Goal: Task Accomplishment & Management: Manage account settings

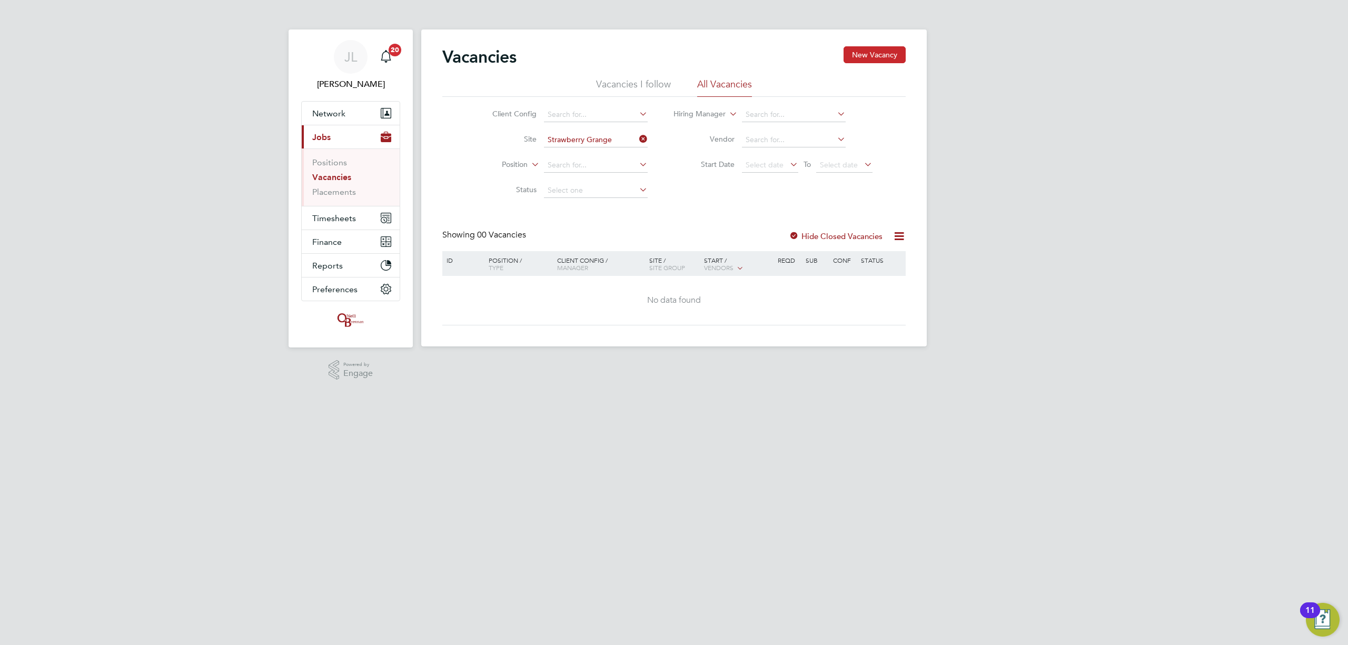
click at [869, 55] on button "New Vacancy" at bounding box center [875, 54] width 62 height 17
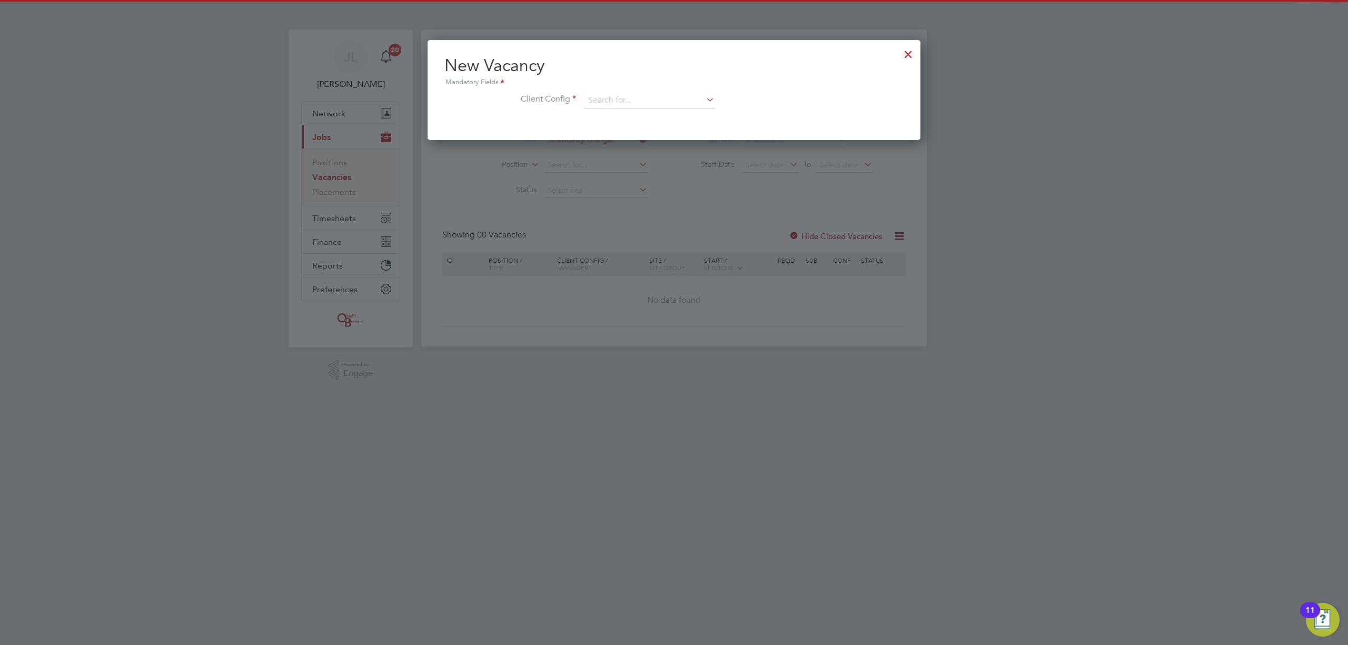
scroll to position [100, 494]
click at [907, 50] on div at bounding box center [908, 51] width 19 height 19
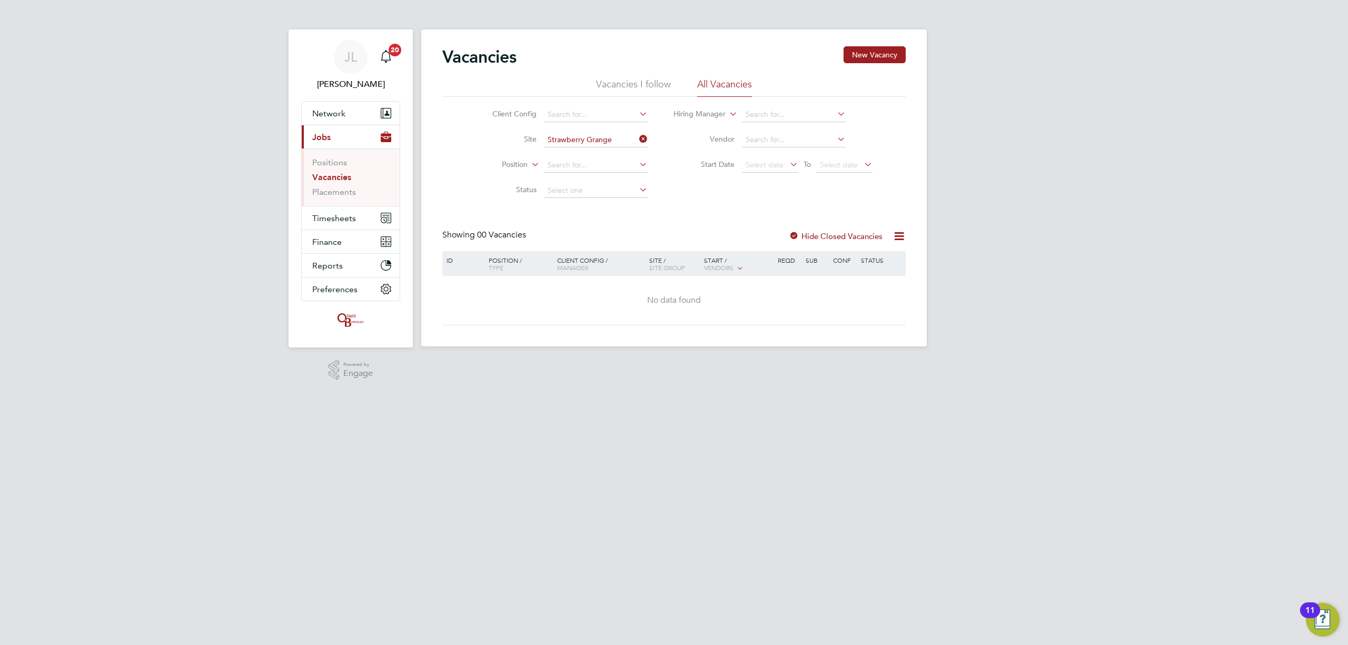
click at [809, 234] on label "Hide Closed Vacancies" at bounding box center [836, 236] width 94 height 10
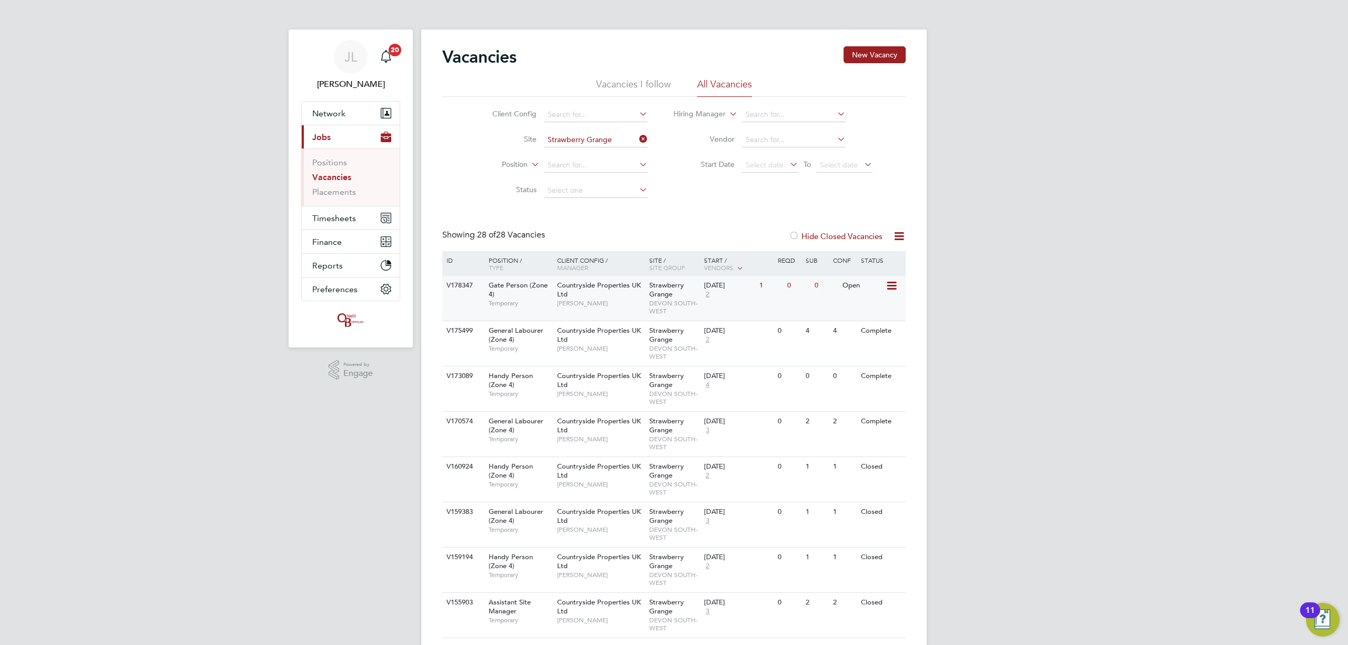
click at [887, 285] on icon at bounding box center [891, 286] width 11 height 13
click at [860, 310] on li "View Details" at bounding box center [866, 310] width 61 height 15
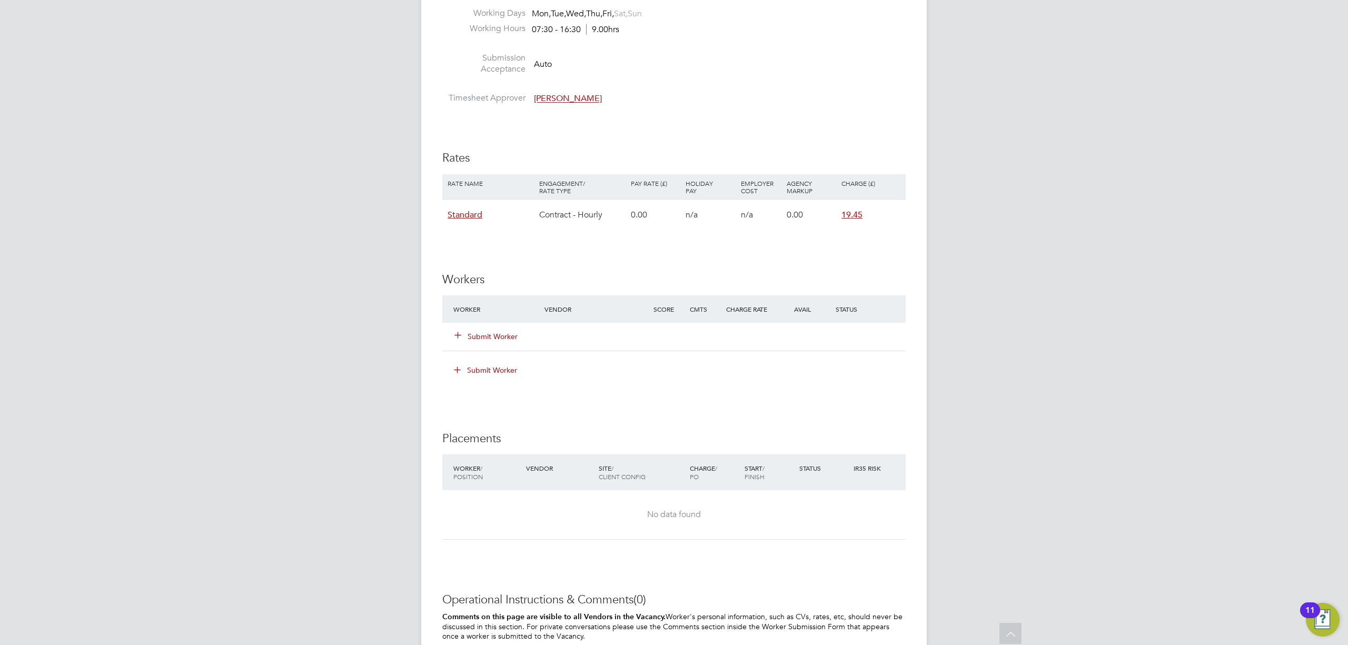
scroll to position [702, 0]
click at [483, 332] on button "Submit Worker" at bounding box center [486, 336] width 63 height 11
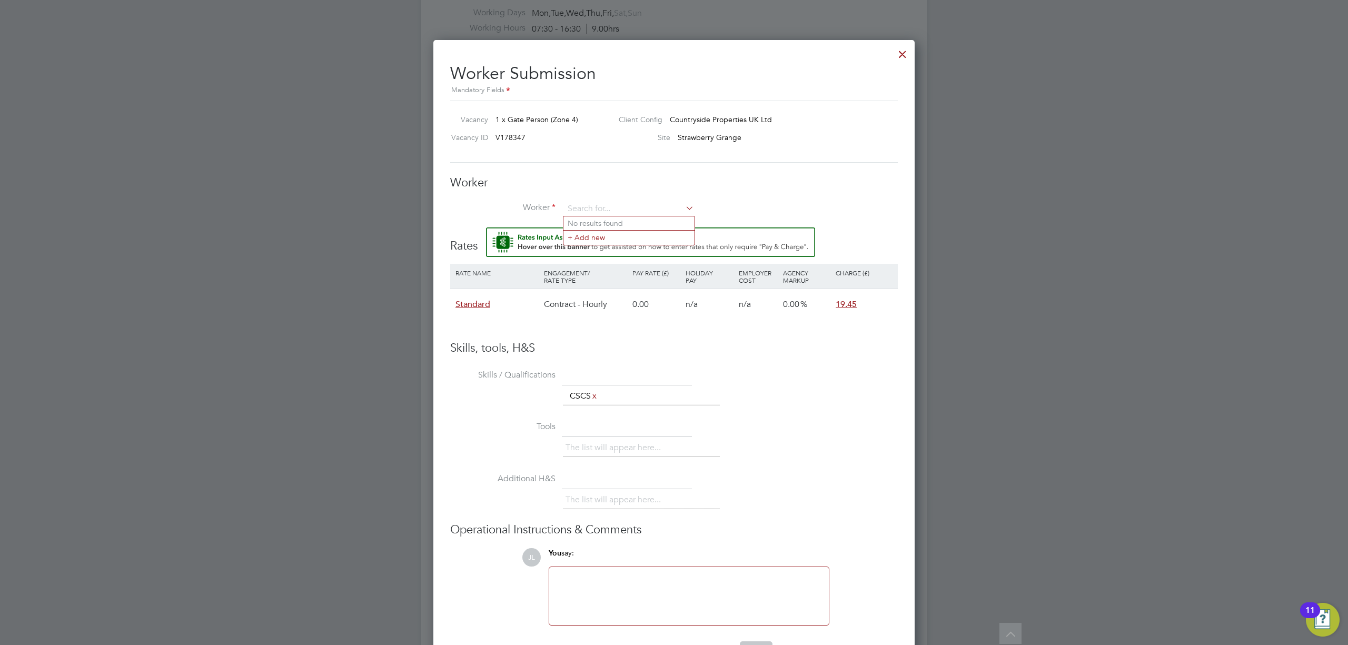
scroll to position [641, 483]
click at [609, 247] on li "Lewis Williams (809581)" at bounding box center [645, 252] width 162 height 14
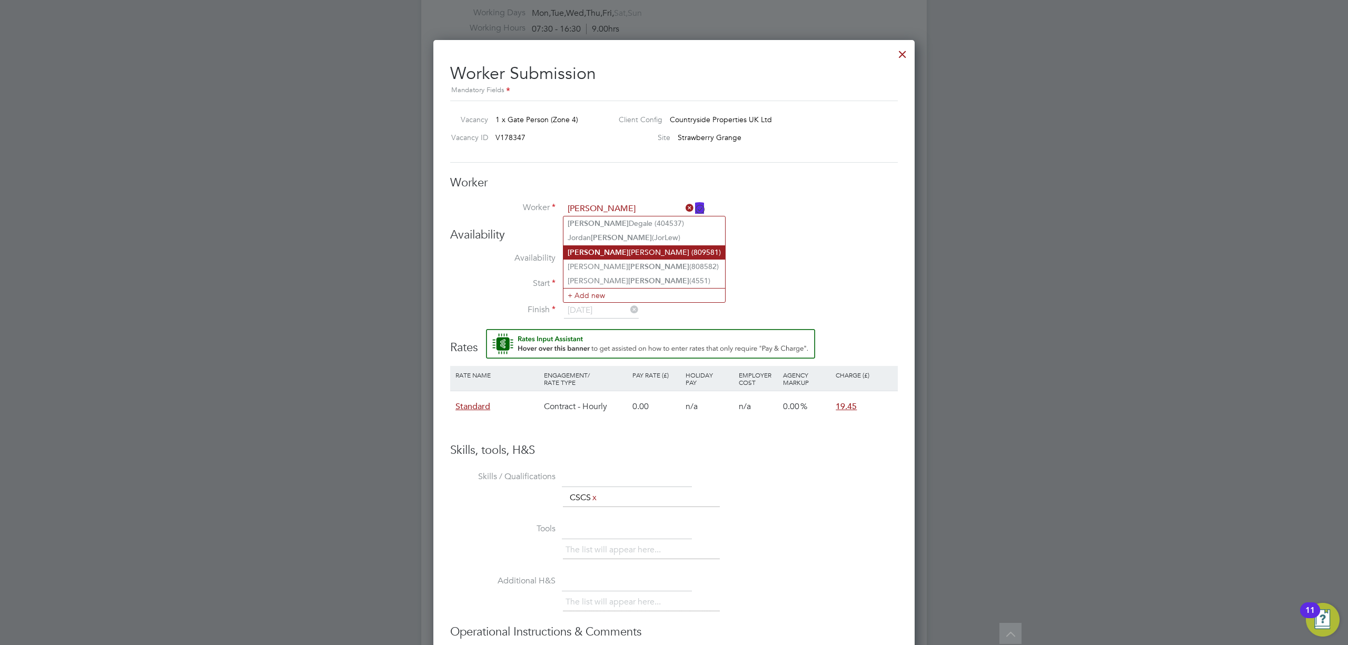
type input "Lewis Williams (809581)"
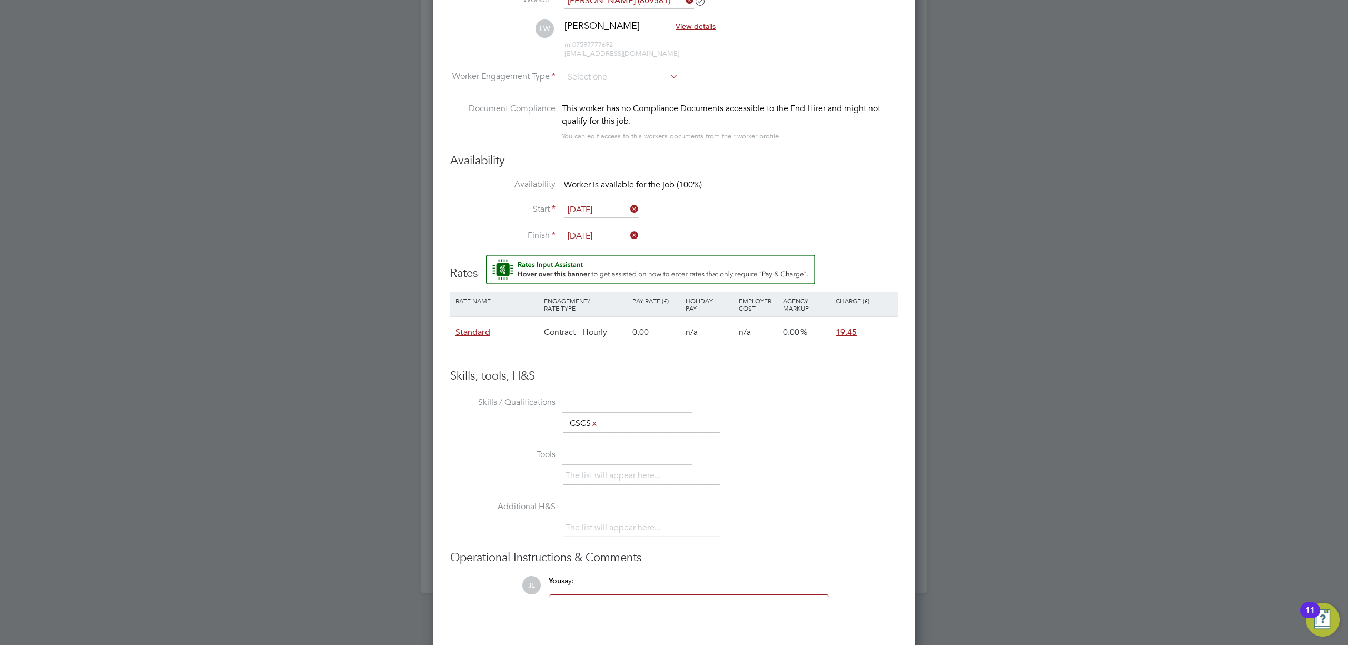
scroll to position [972, 0]
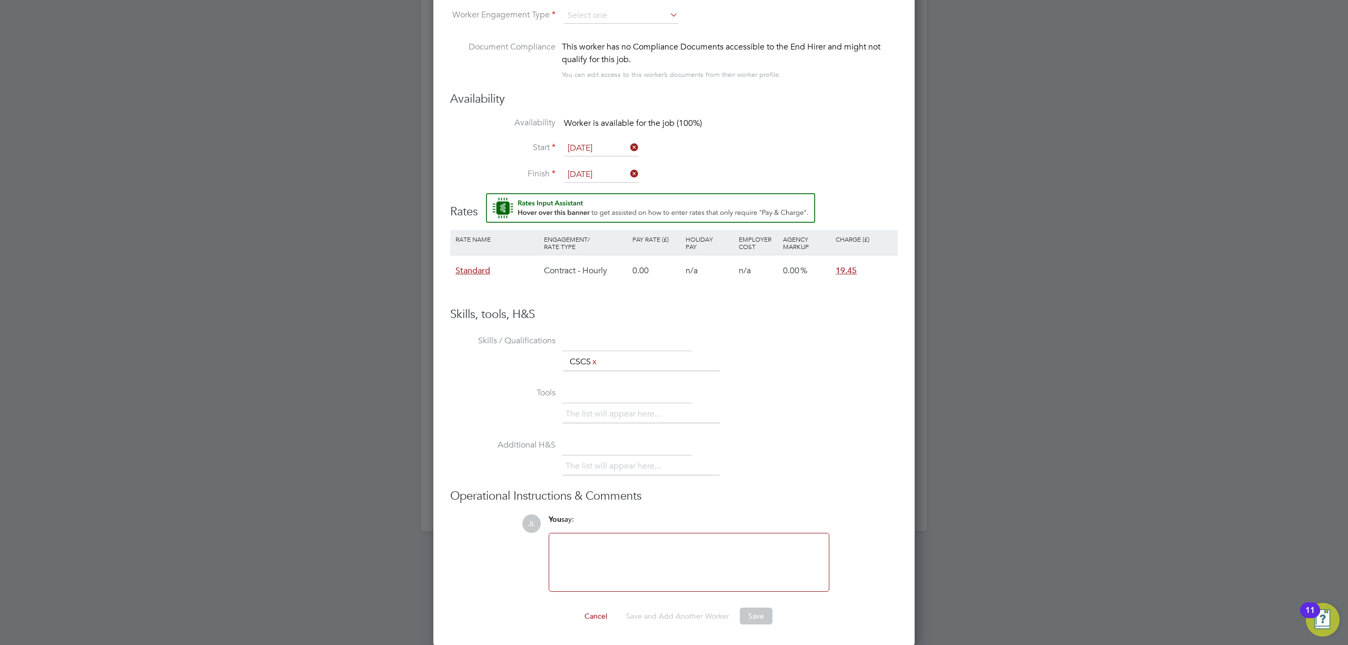
drag, startPoint x: 611, startPoint y: 544, endPoint x: 607, endPoint y: 481, distance: 62.8
click at [611, 544] on div at bounding box center [689, 562] width 267 height 45
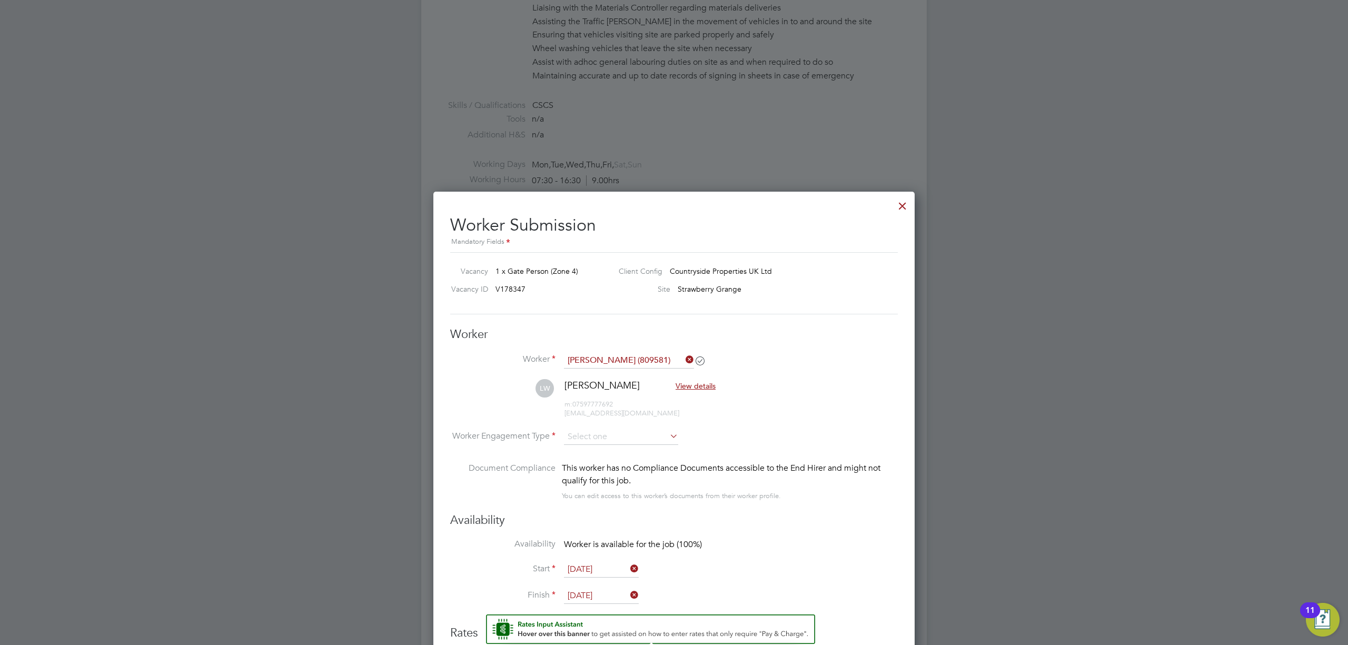
scroll to position [902, 0]
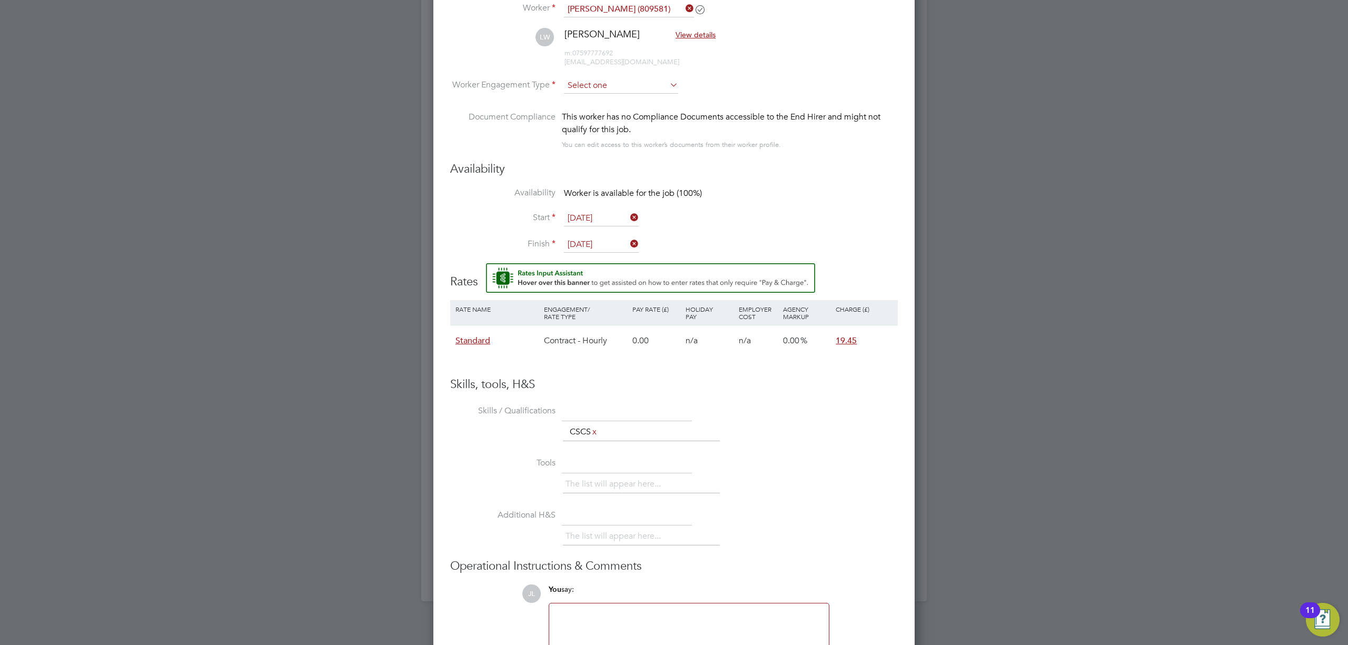
click at [609, 86] on input at bounding box center [621, 86] width 114 height 16
click at [591, 100] on li "Contract" at bounding box center [621, 100] width 115 height 14
type input "Contract"
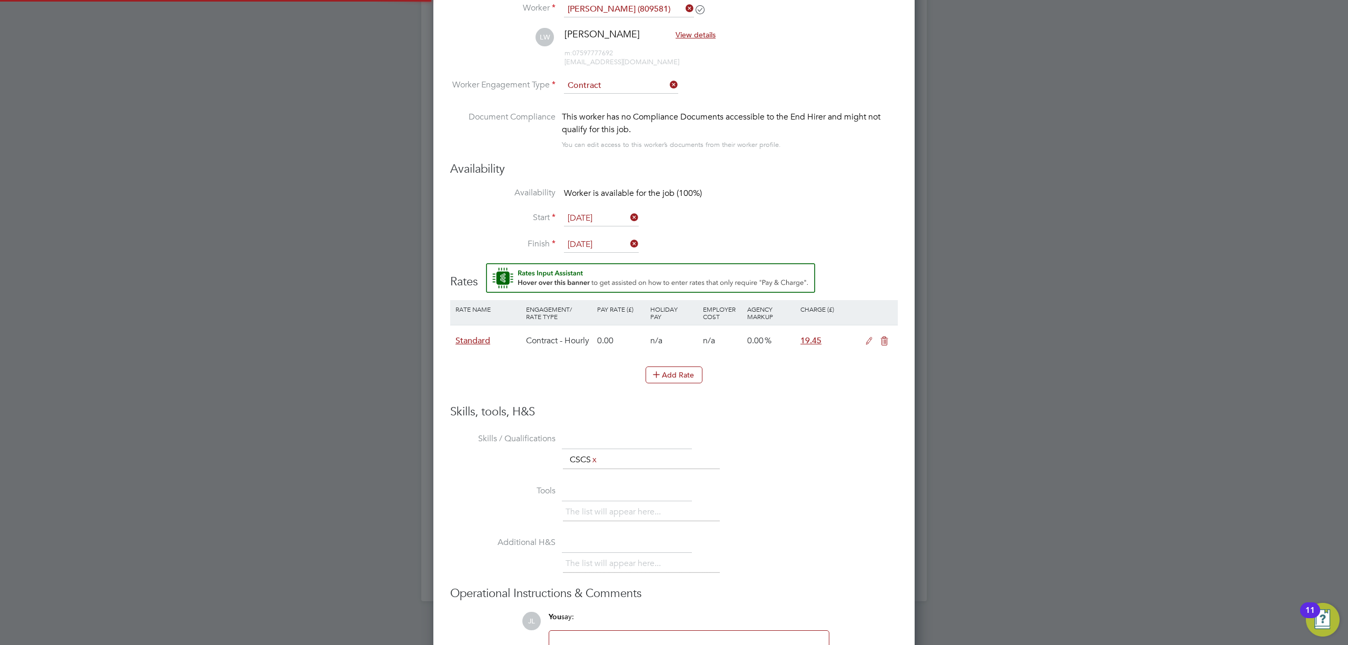
scroll to position [5, 5]
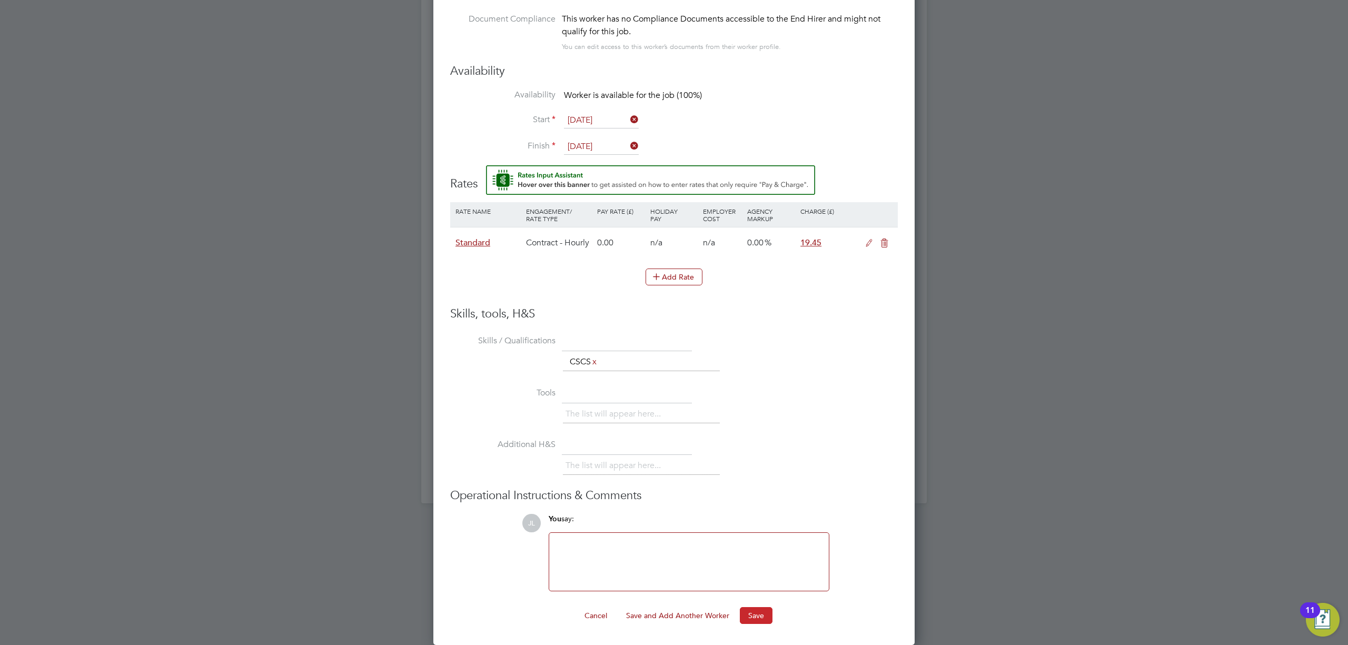
click at [757, 611] on button "Save" at bounding box center [756, 615] width 33 height 17
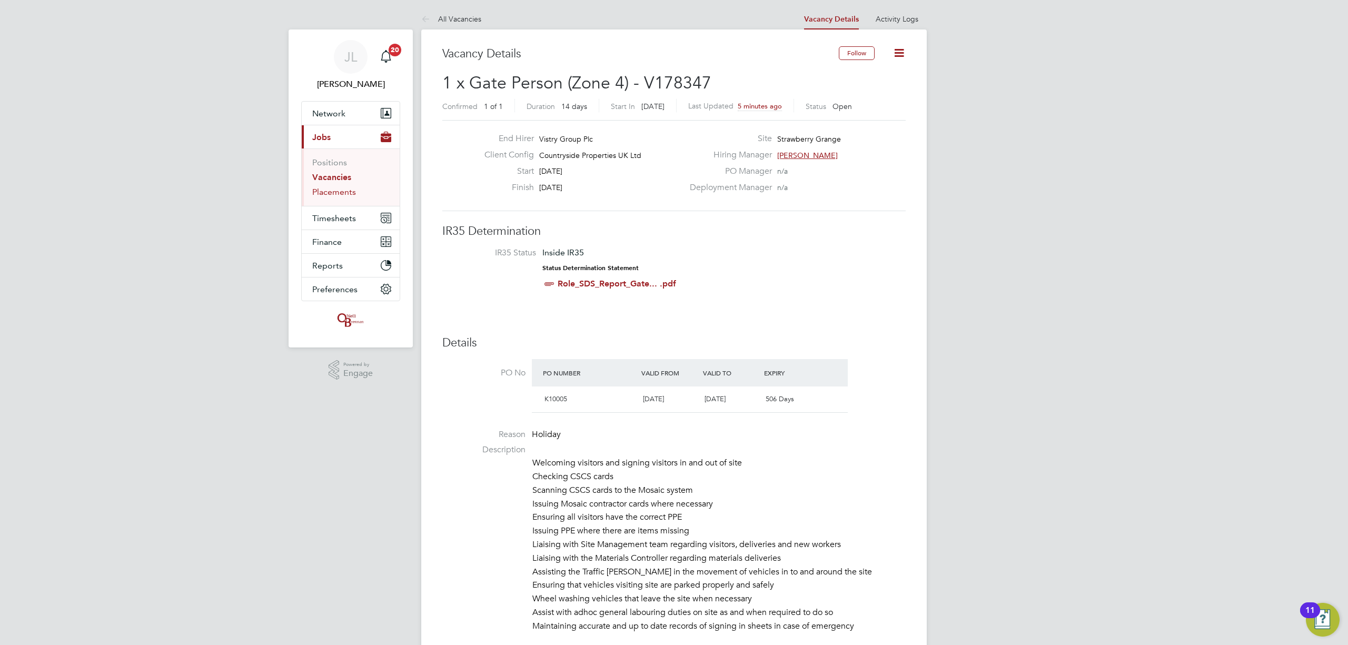
click at [334, 194] on link "Placements" at bounding box center [334, 192] width 44 height 10
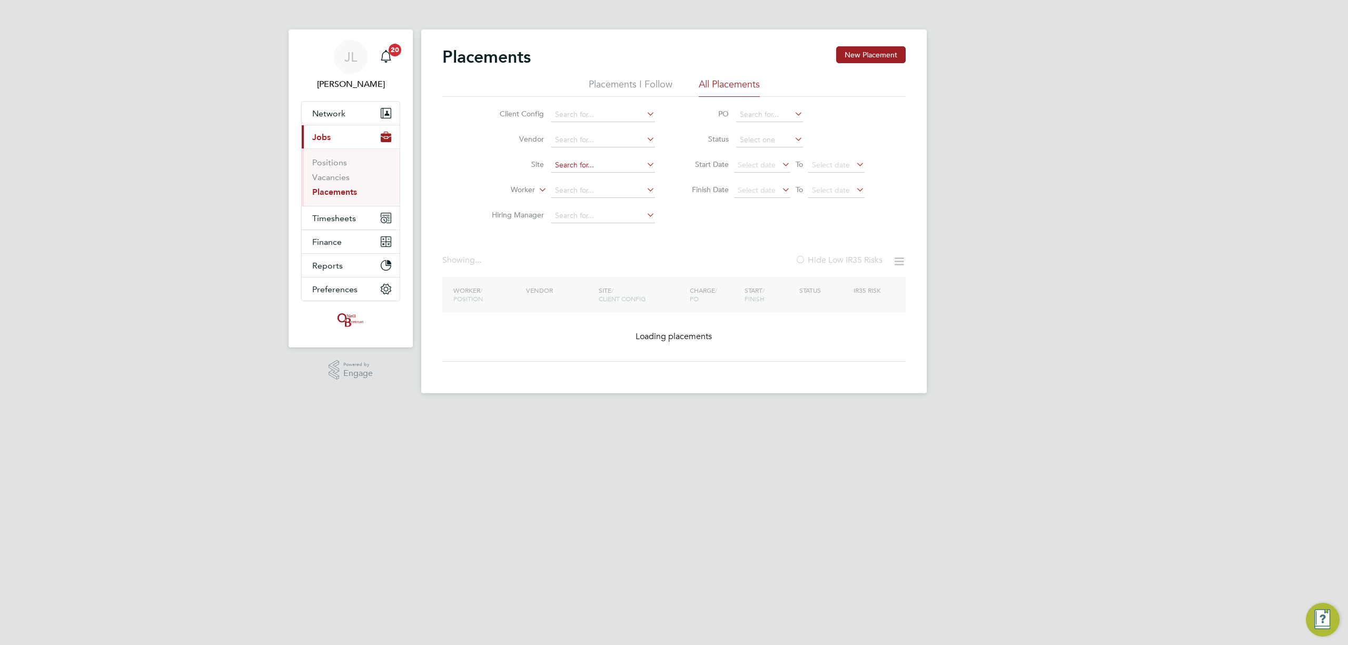
click at [597, 165] on input at bounding box center [604, 165] width 104 height 15
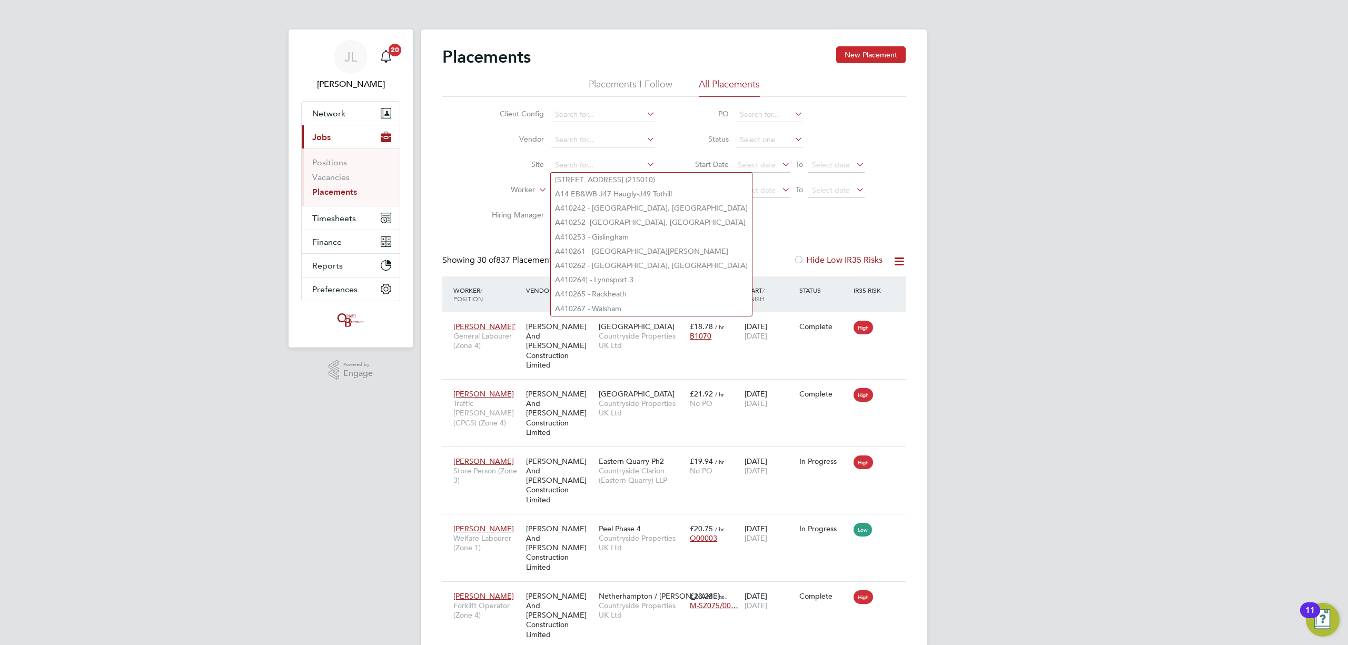
click at [864, 52] on button "New Placement" at bounding box center [871, 54] width 70 height 17
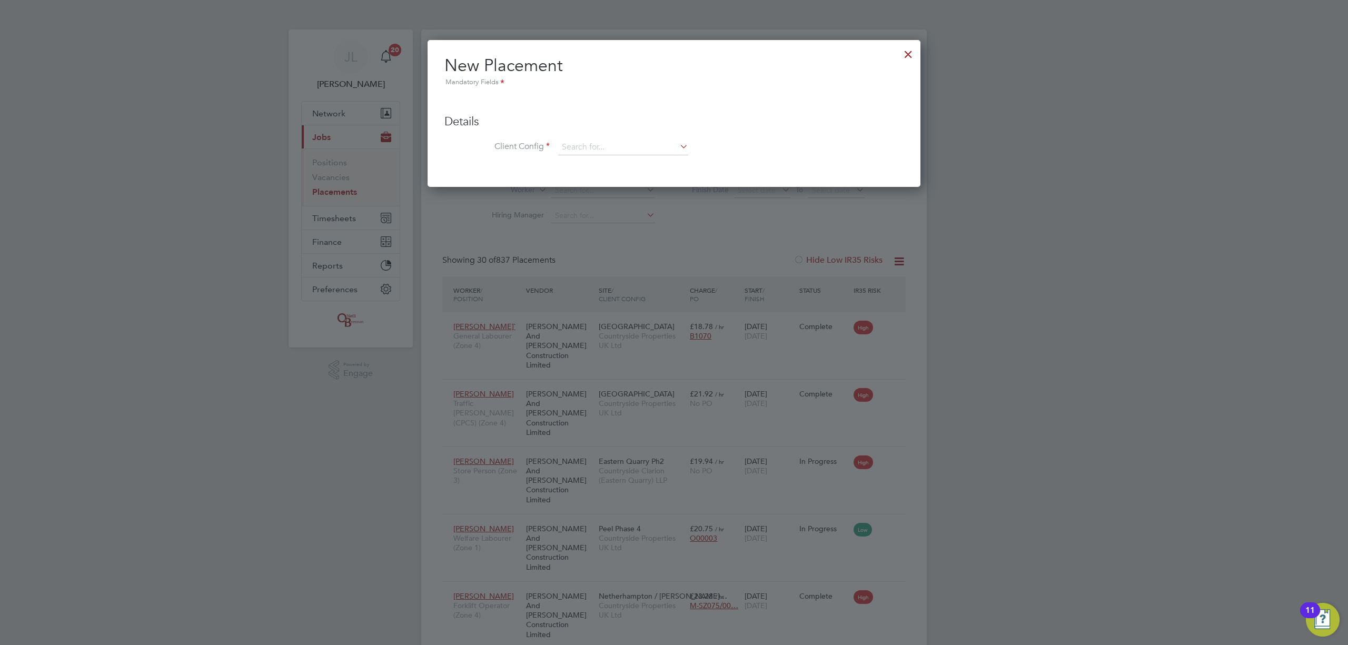
click at [908, 51] on div at bounding box center [908, 51] width 19 height 19
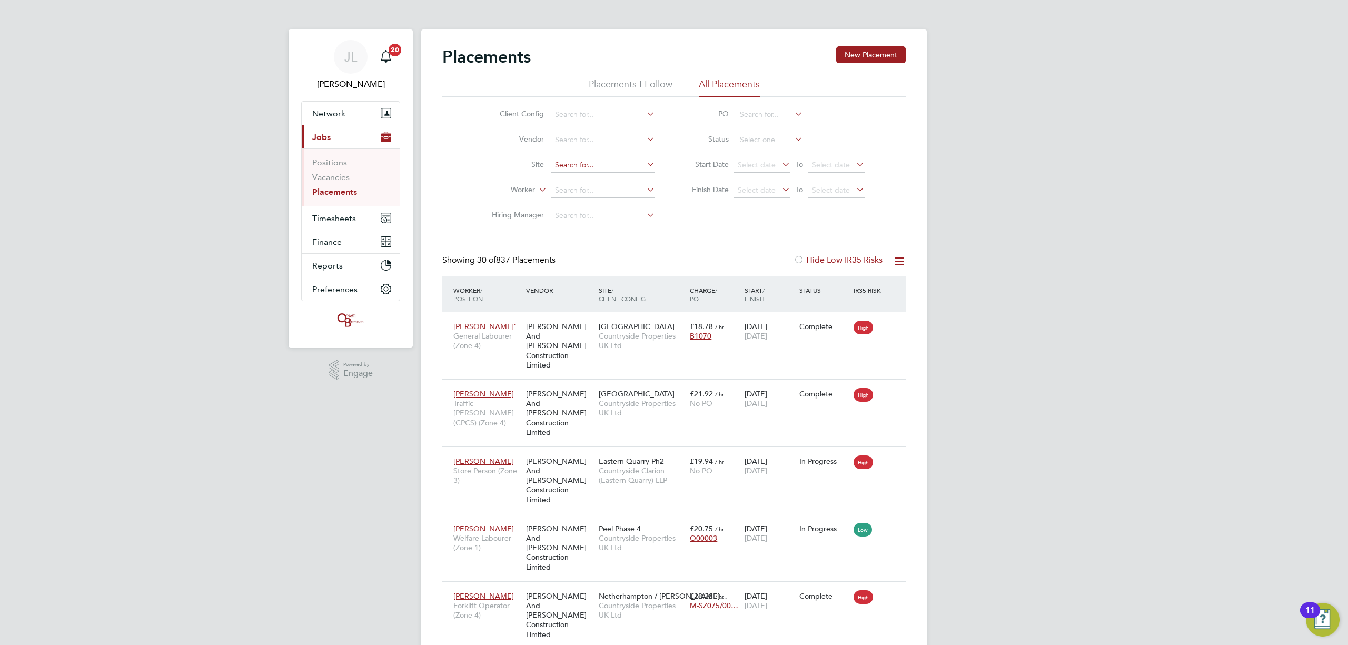
click at [561, 163] on input at bounding box center [604, 165] width 104 height 15
click at [582, 183] on b "Strawberry" at bounding box center [573, 179] width 37 height 9
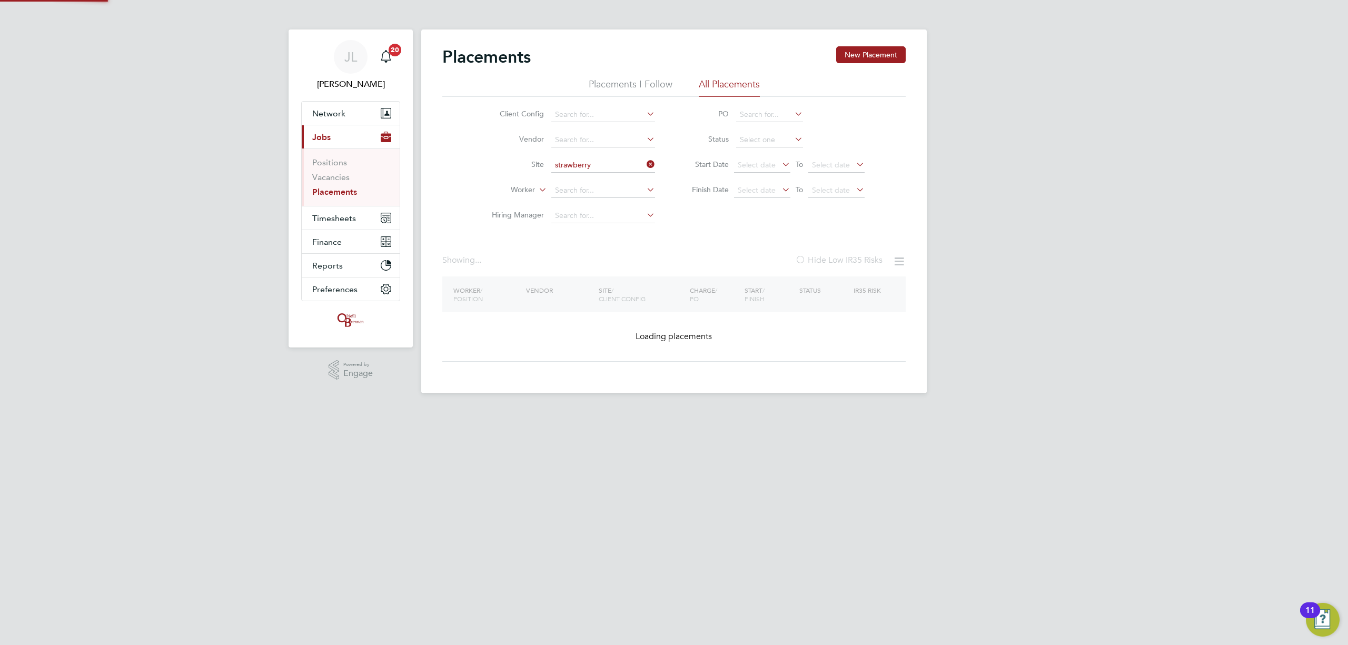
type input "Strawberry Grange"
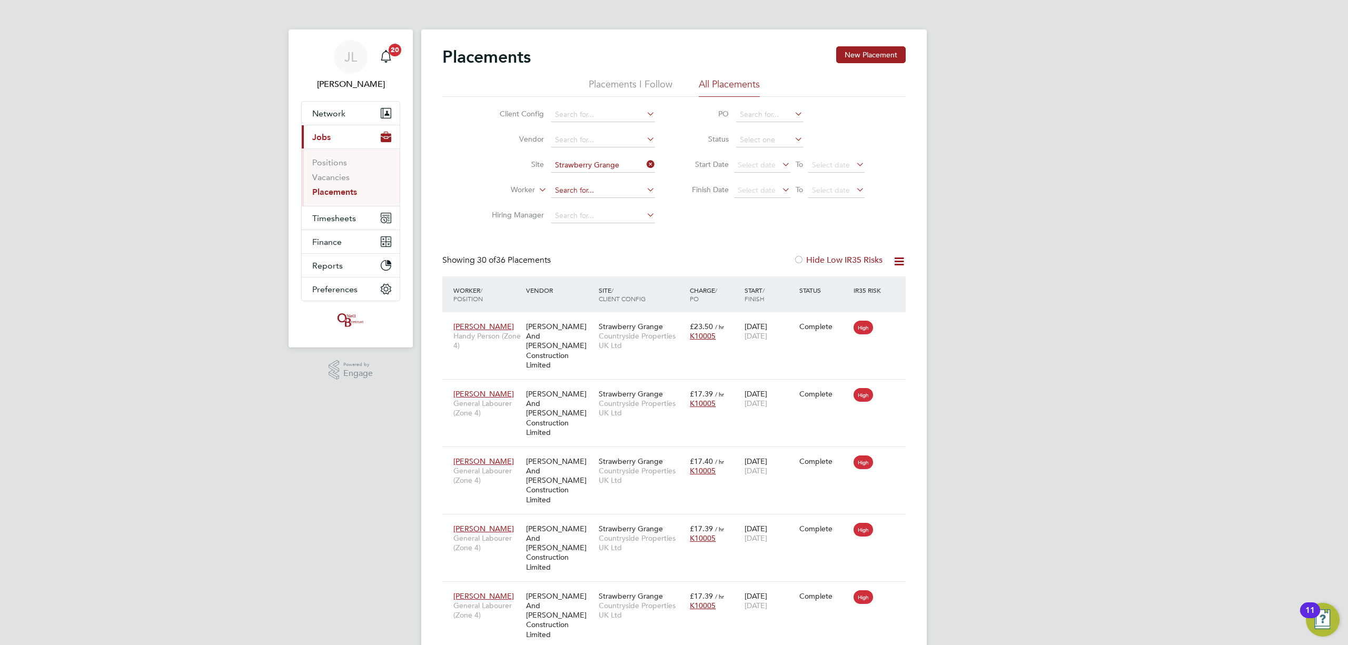
click at [579, 183] on input at bounding box center [604, 190] width 104 height 15
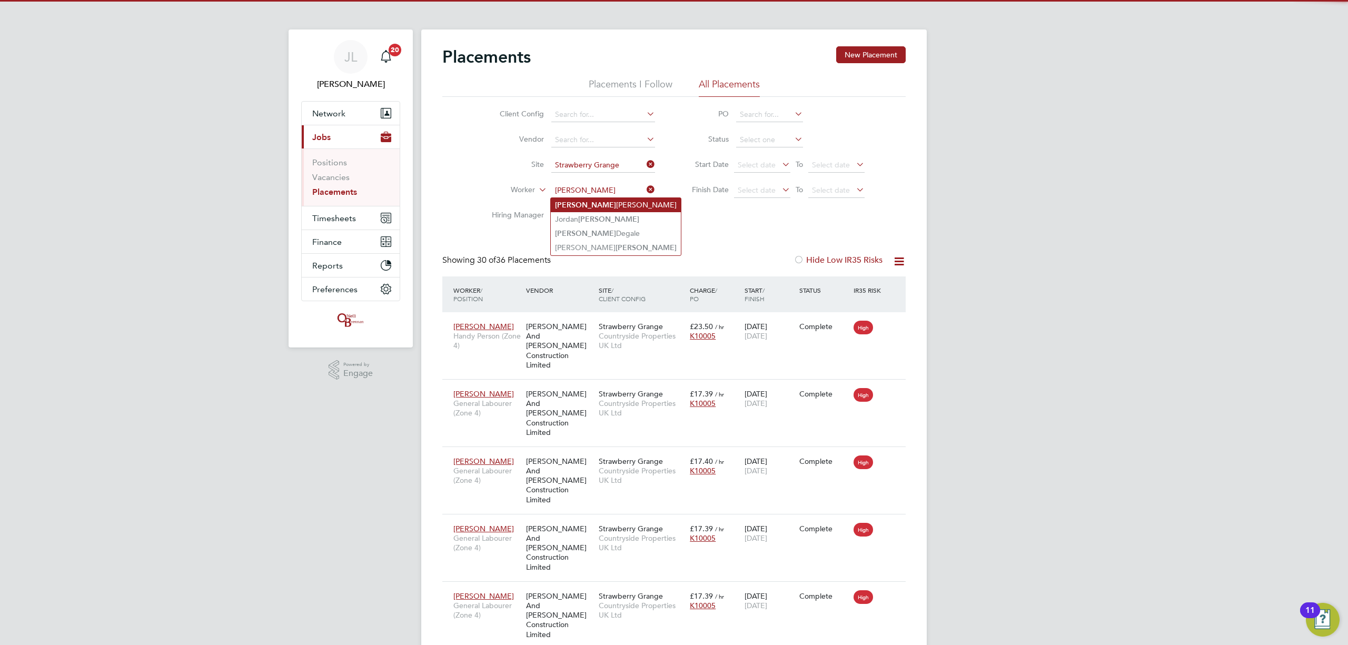
click at [586, 201] on li "Lewis Williams" at bounding box center [616, 205] width 130 height 14
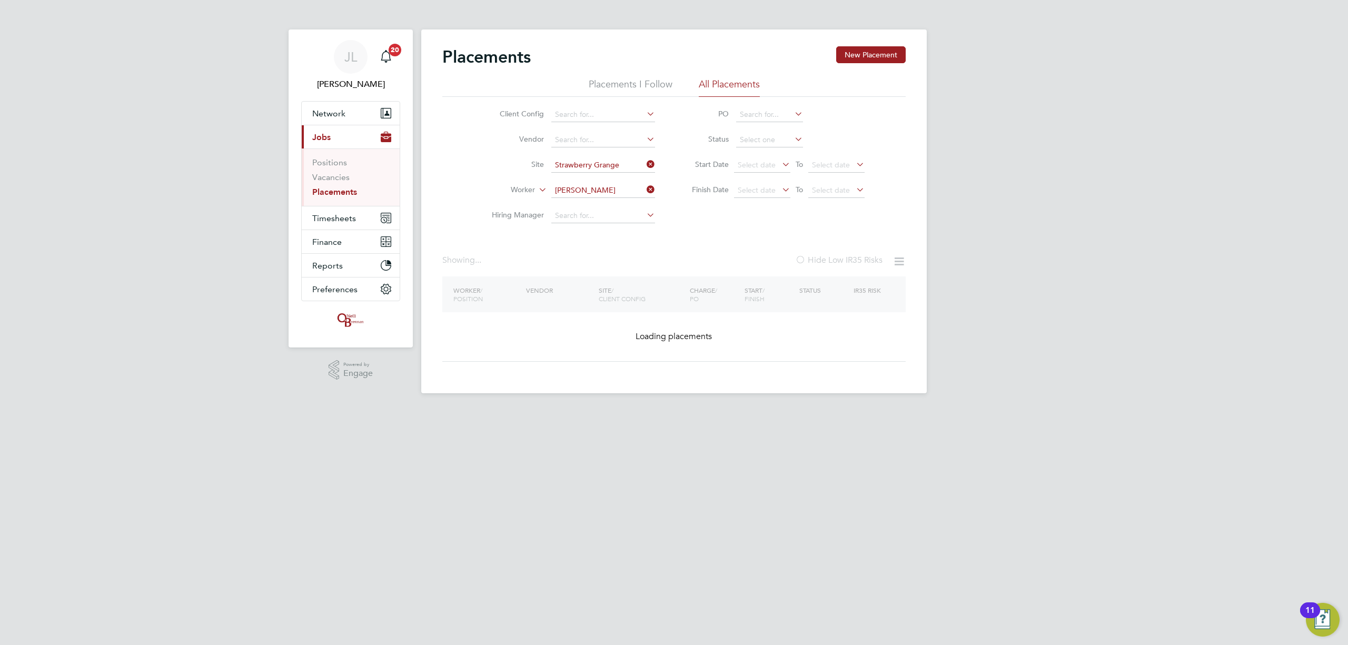
type input "Lewis Williams"
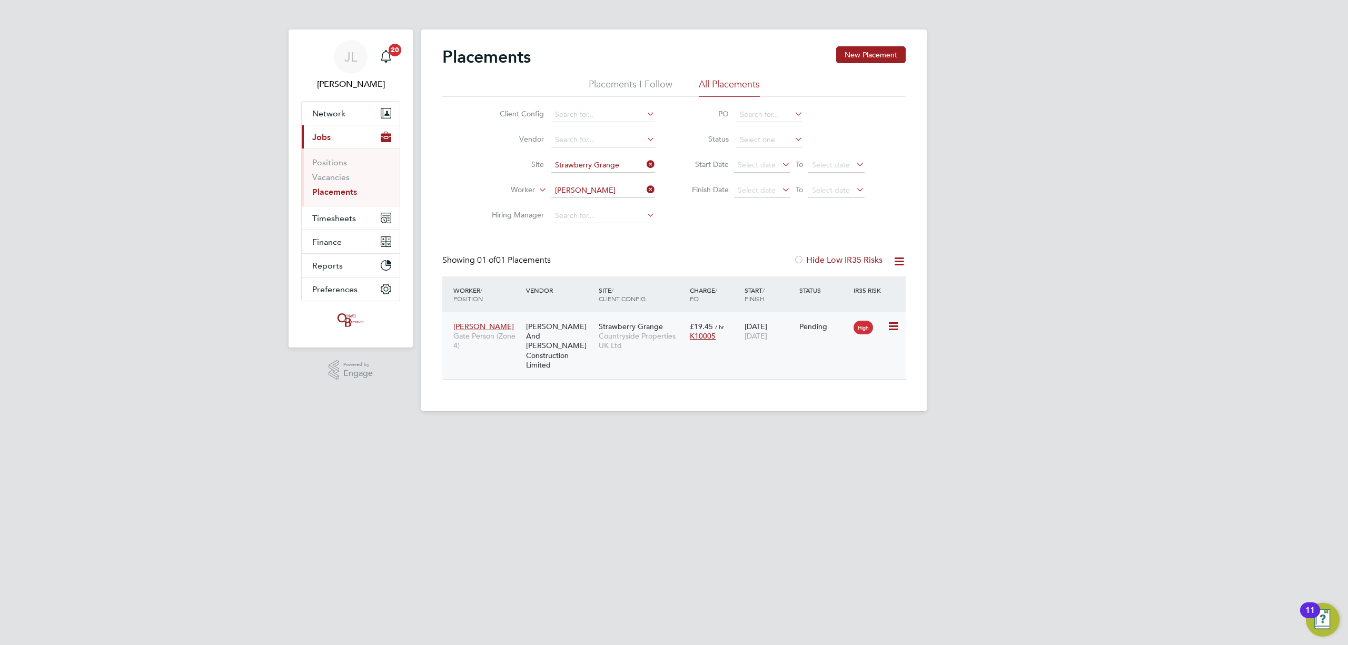
click at [890, 323] on icon at bounding box center [893, 326] width 11 height 13
click at [836, 392] on li "Start" at bounding box center [860, 392] width 75 height 15
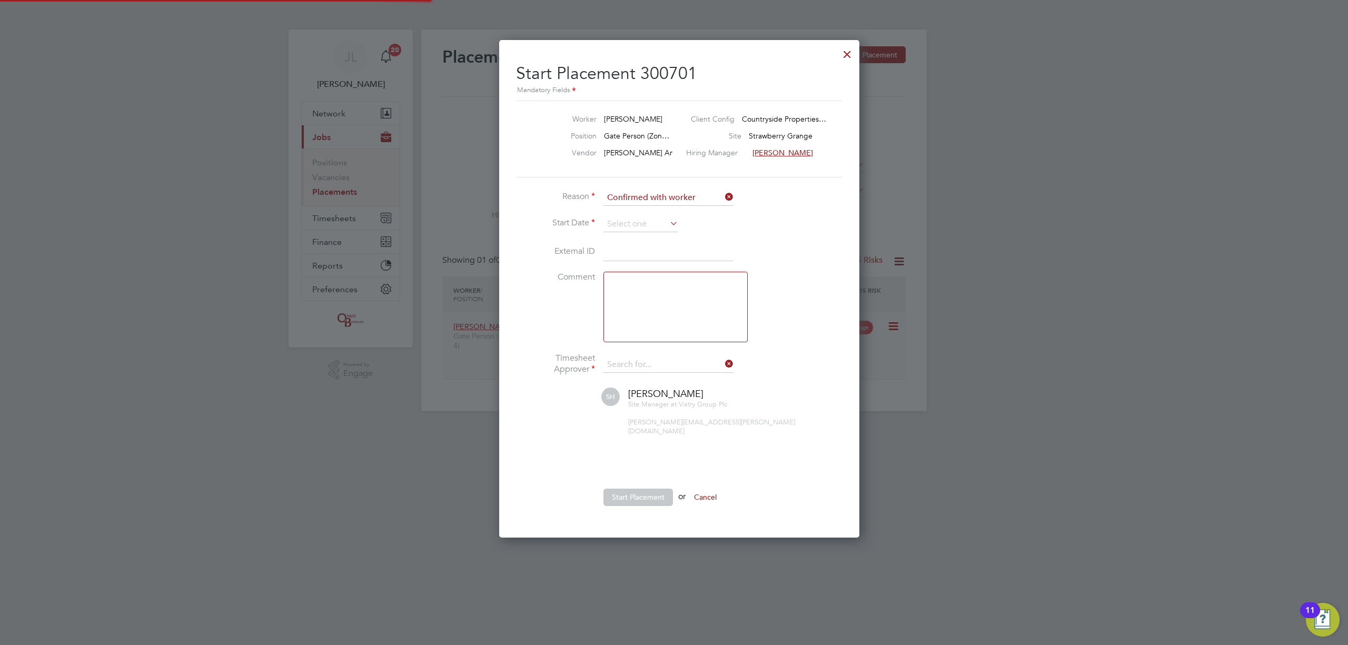
type input "Stephen Harrison"
click at [647, 232] on li "Start Date" at bounding box center [674, 229] width 316 height 26
click at [649, 227] on input at bounding box center [641, 224] width 75 height 16
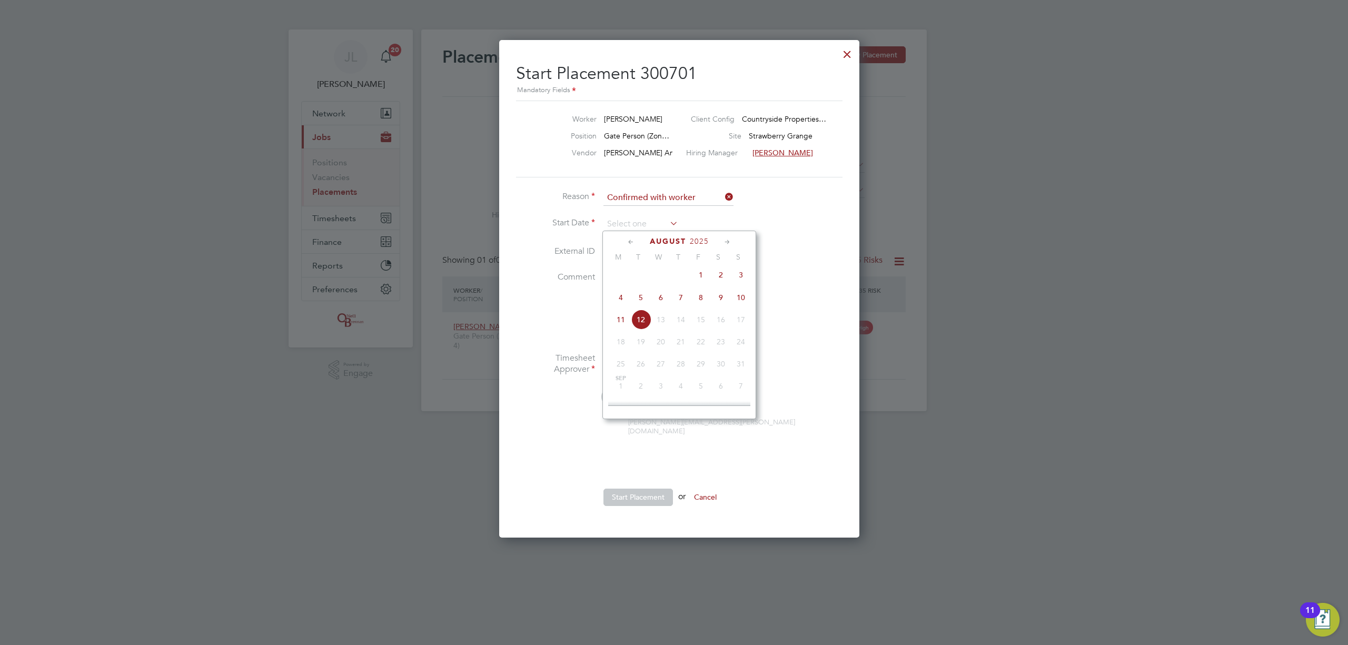
click at [624, 300] on span "4" at bounding box center [621, 298] width 20 height 20
type input "[DATE]"
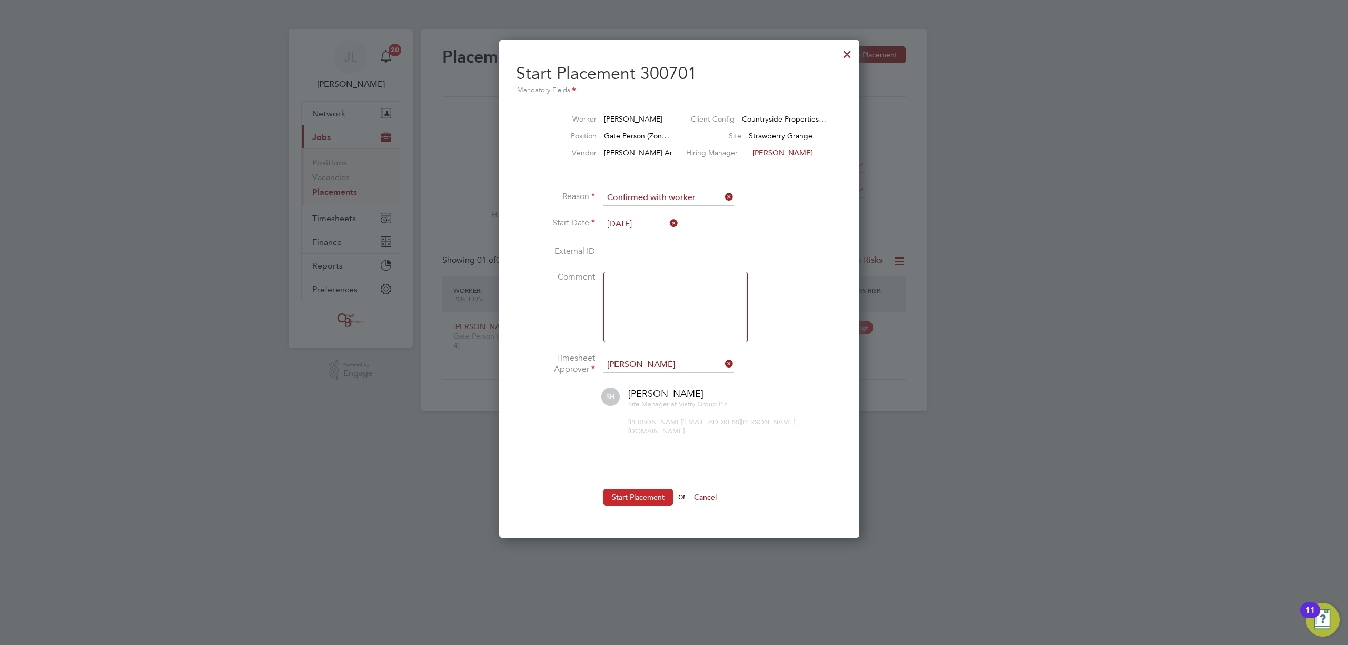
click at [651, 489] on button "Start Placement" at bounding box center [639, 497] width 70 height 17
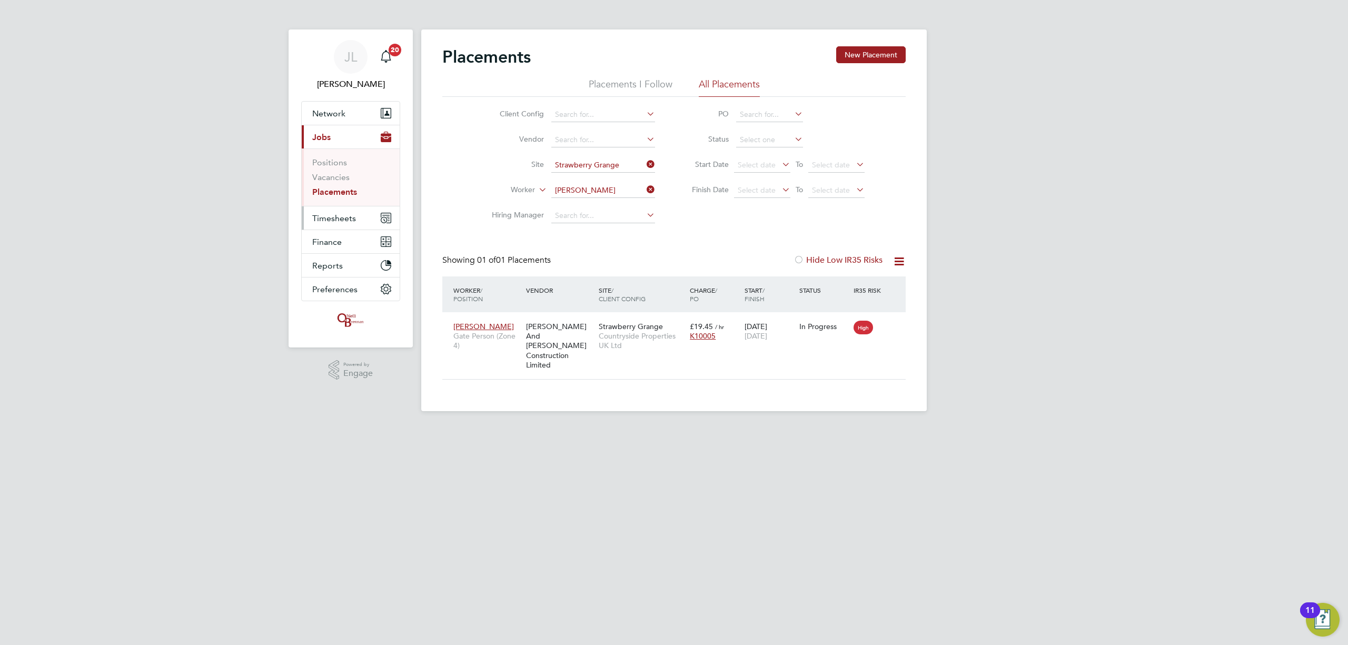
click at [339, 218] on span "Timesheets" at bounding box center [334, 218] width 44 height 10
click at [341, 220] on span "Timesheets" at bounding box center [334, 218] width 44 height 10
click at [340, 188] on link "Timesheets" at bounding box center [334, 186] width 44 height 10
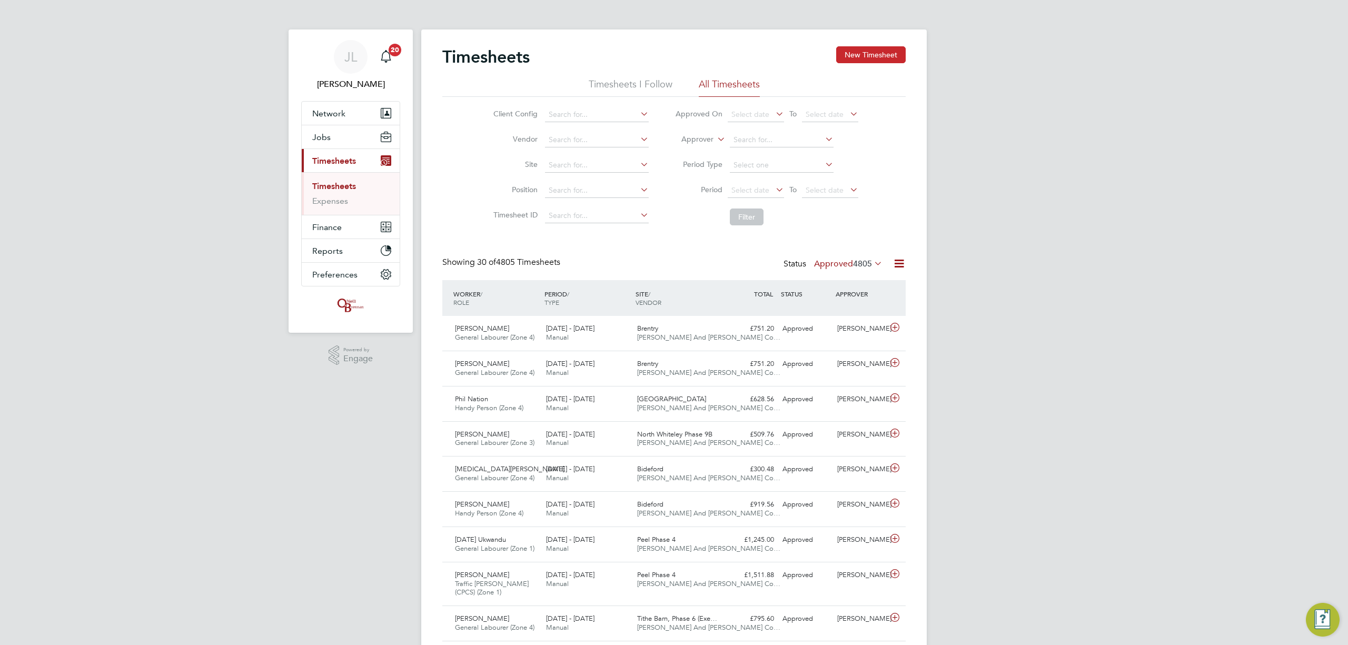
click at [874, 53] on button "New Timesheet" at bounding box center [871, 54] width 70 height 17
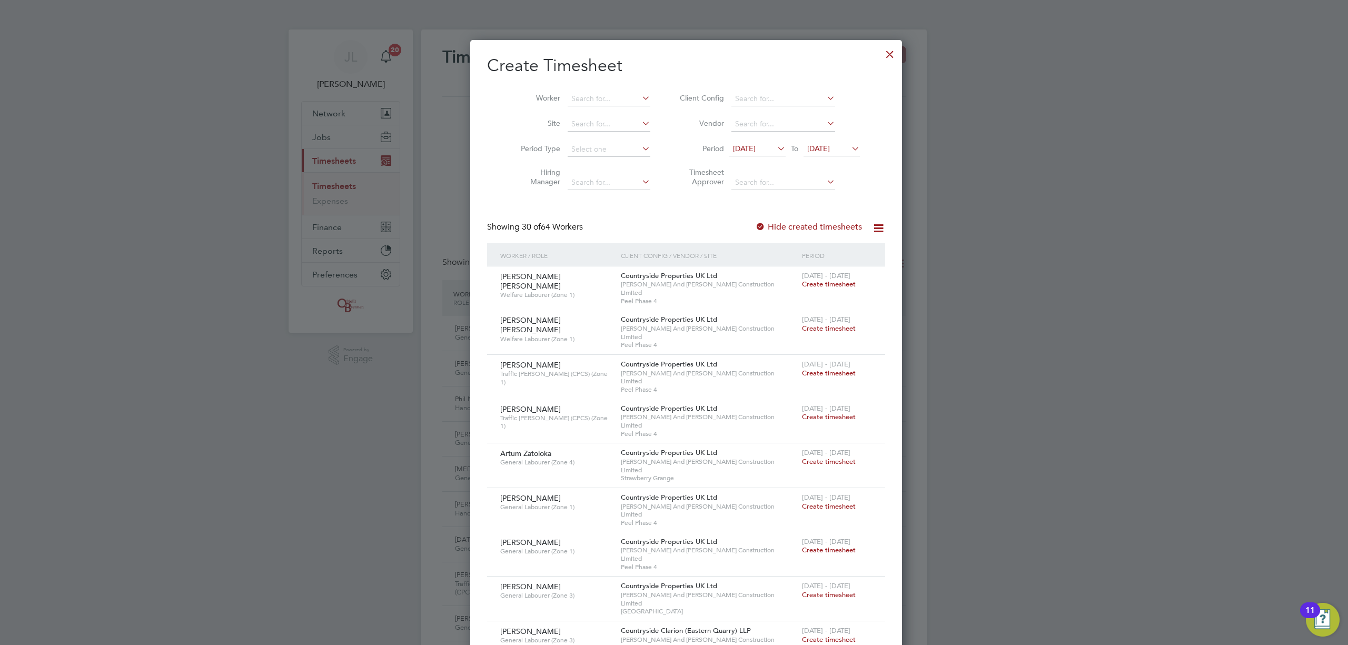
scroll to position [26, 92]
click at [753, 144] on span "29 Jul 2025" at bounding box center [744, 148] width 23 height 9
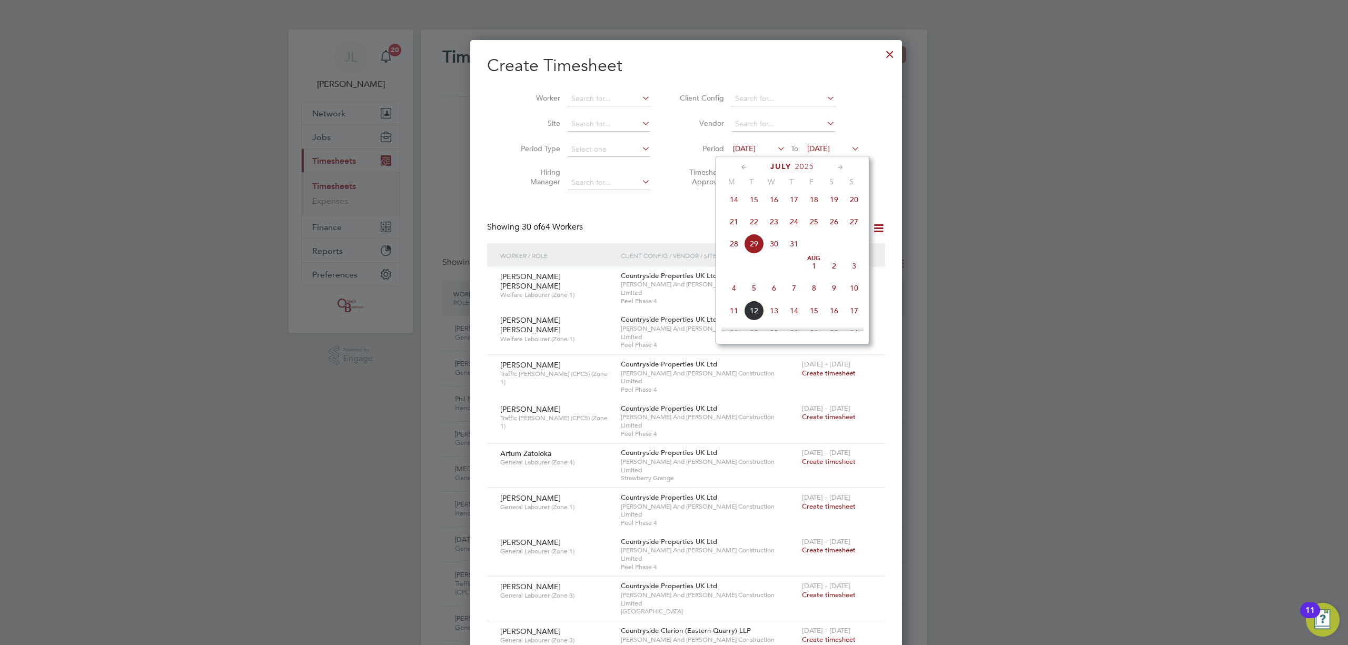
click at [733, 293] on span "4" at bounding box center [734, 288] width 20 height 20
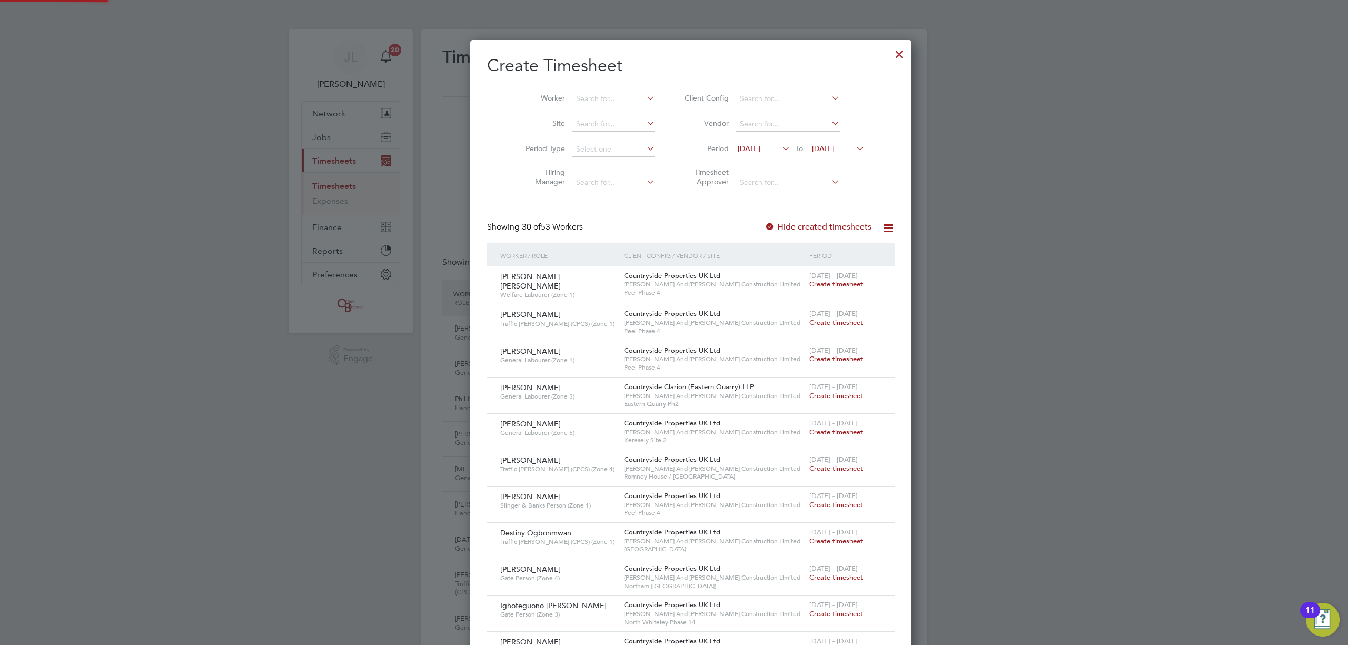
click at [830, 148] on span "05 Aug 2025" at bounding box center [823, 148] width 23 height 9
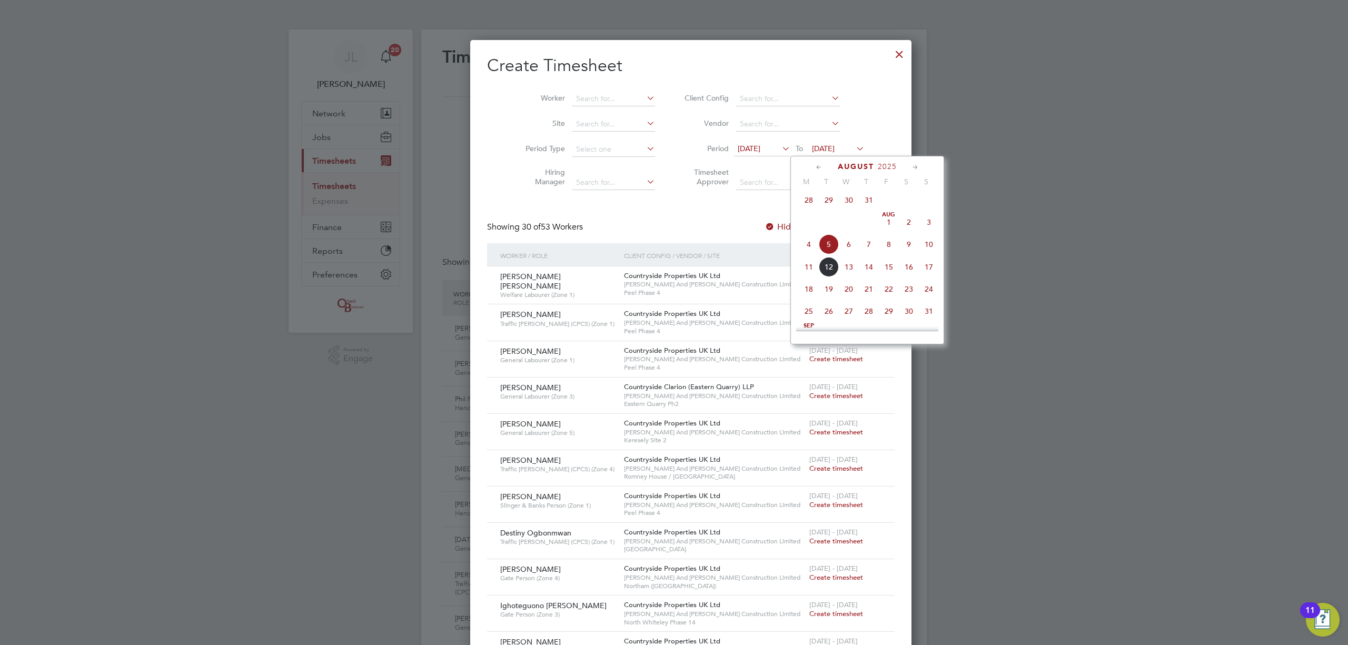
click at [929, 248] on span "10" at bounding box center [929, 244] width 20 height 20
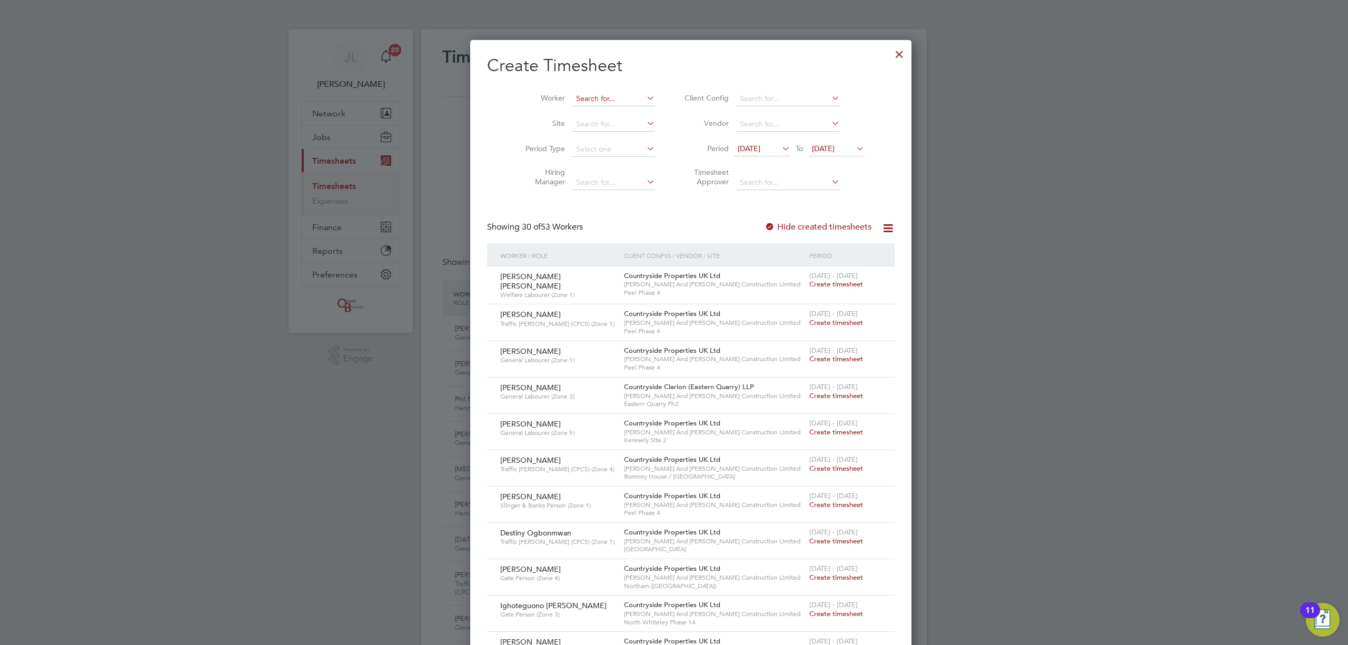
click at [601, 92] on input at bounding box center [614, 99] width 83 height 15
click at [585, 140] on li "Lewis Williams" at bounding box center [620, 142] width 130 height 14
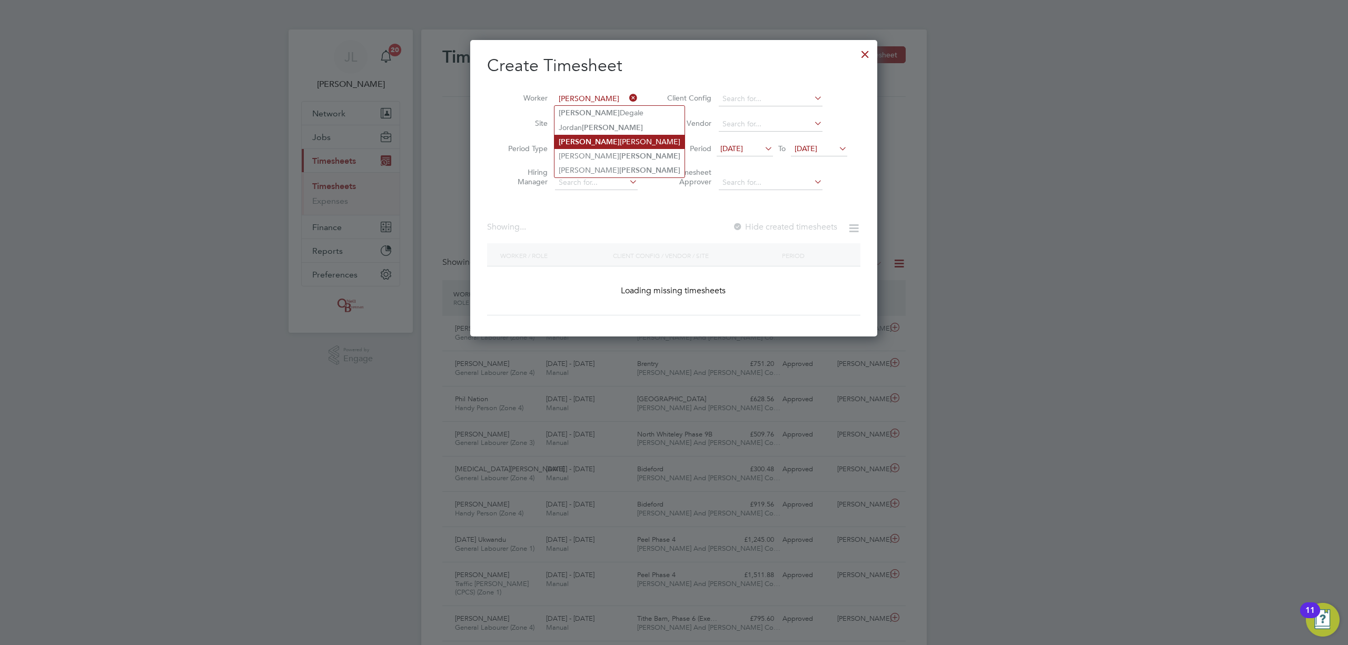
type input "Lewis Williams"
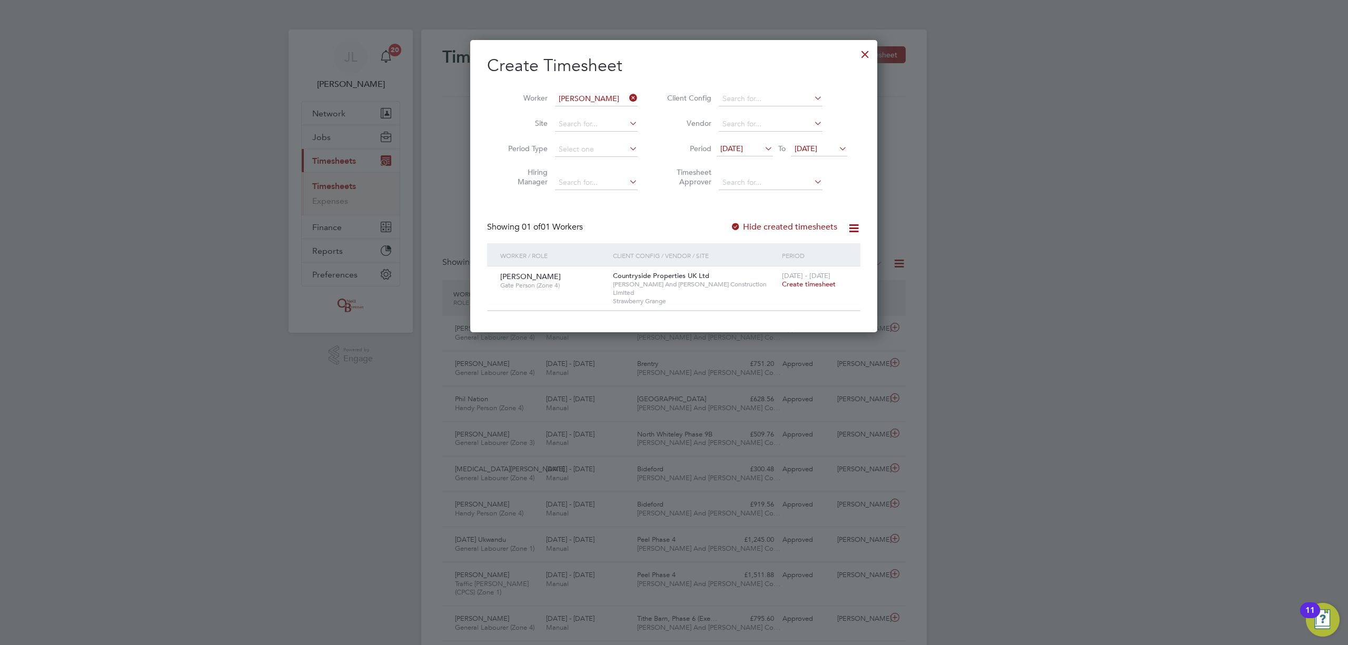
click at [818, 283] on span "Create timesheet" at bounding box center [809, 284] width 54 height 9
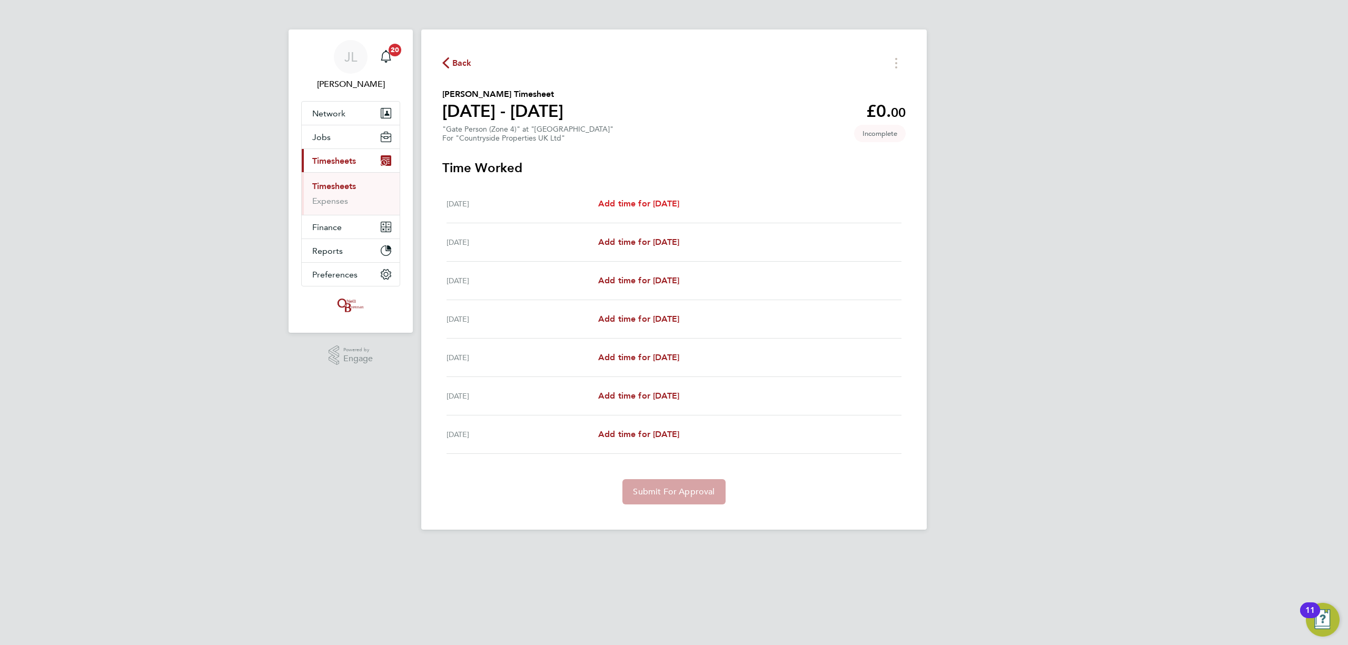
click at [637, 200] on span "Add time for Mon 04 Aug" at bounding box center [638, 204] width 81 height 10
select select "30"
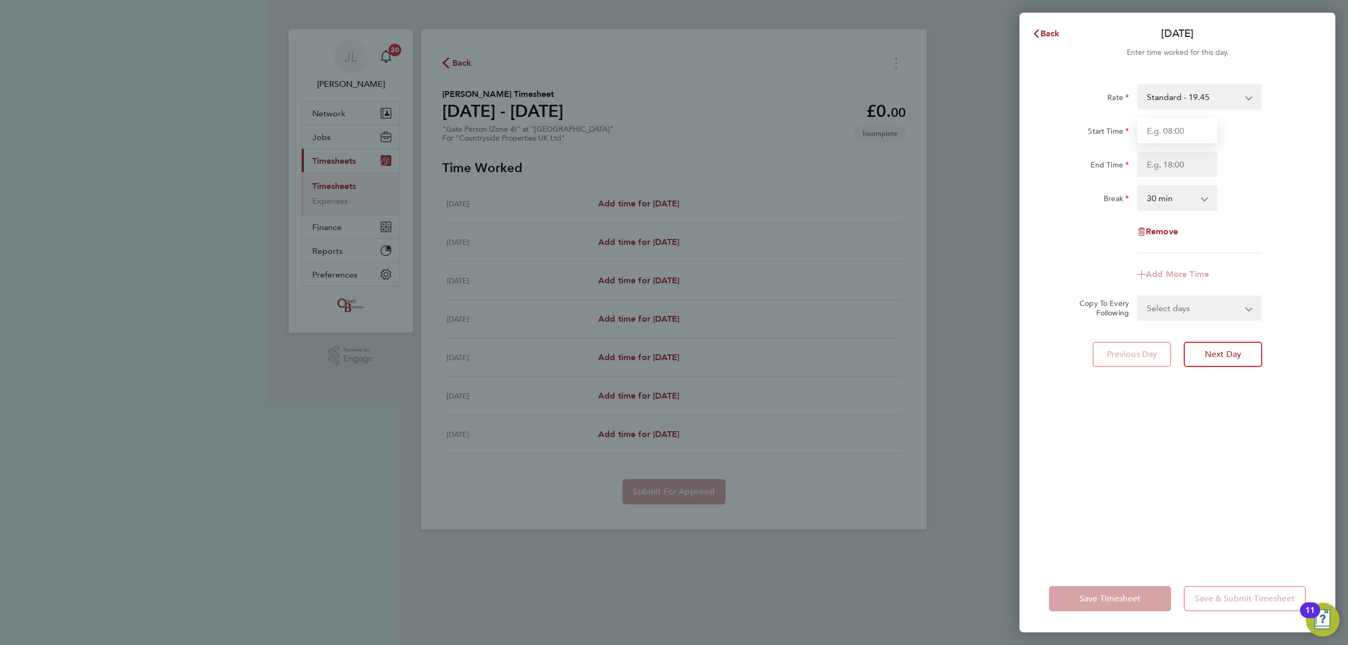
drag, startPoint x: 1181, startPoint y: 123, endPoint x: 1181, endPoint y: 131, distance: 7.9
click at [1181, 123] on input "Start Time" at bounding box center [1178, 130] width 80 height 25
type input "07:30"
click at [1180, 160] on input "End Time" at bounding box center [1178, 164] width 80 height 25
type input "17:00"
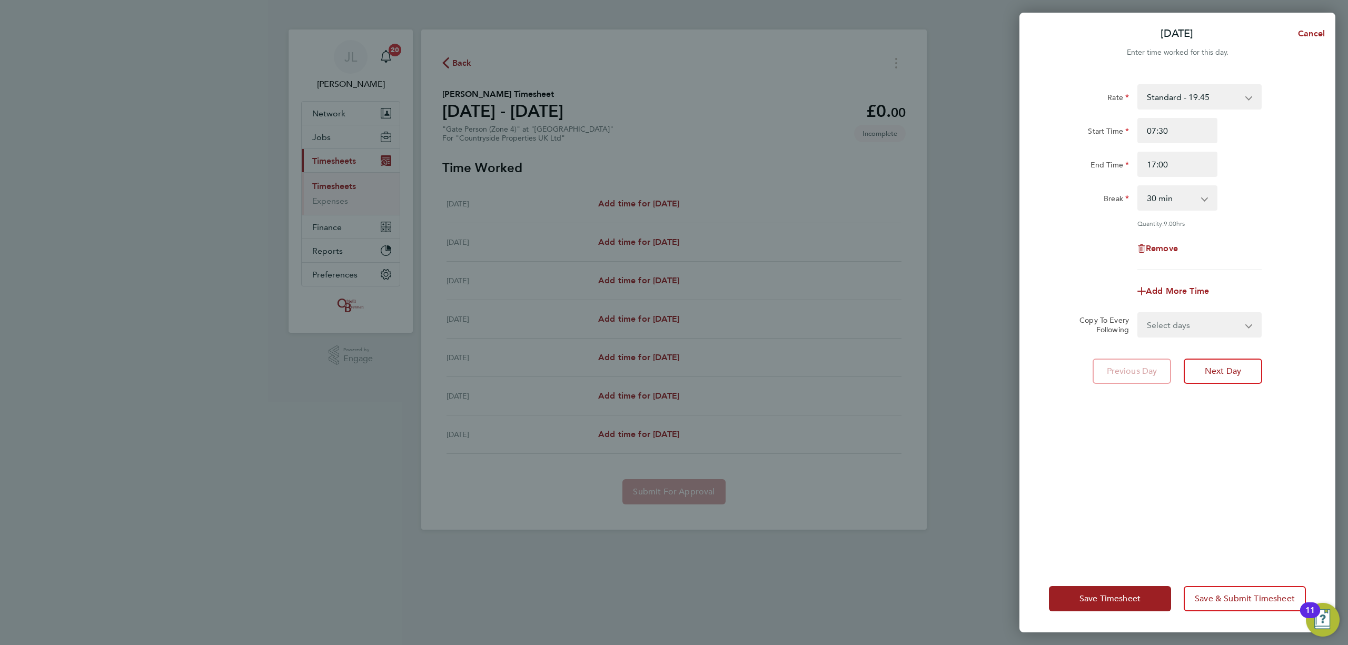
click at [1174, 416] on div "Rate Standard - 19.45 Start Time 07:30 End Time 17:00 Break 0 min 15 min 30 min…" at bounding box center [1178, 319] width 316 height 494
drag, startPoint x: 1201, startPoint y: 337, endPoint x: 1202, endPoint y: 331, distance: 5.9
click at [1202, 336] on div "Rate Standard - 19.45 Start Time 07:30 End Time 17:00 Break 0 min 15 min 30 min…" at bounding box center [1178, 319] width 316 height 494
click at [1202, 327] on select "Select days Day Weekday (Mon-Fri) Weekend (Sat-Sun) Tuesday Wednesday Thursday …" at bounding box center [1194, 324] width 111 height 23
select select "WEEKDAY"
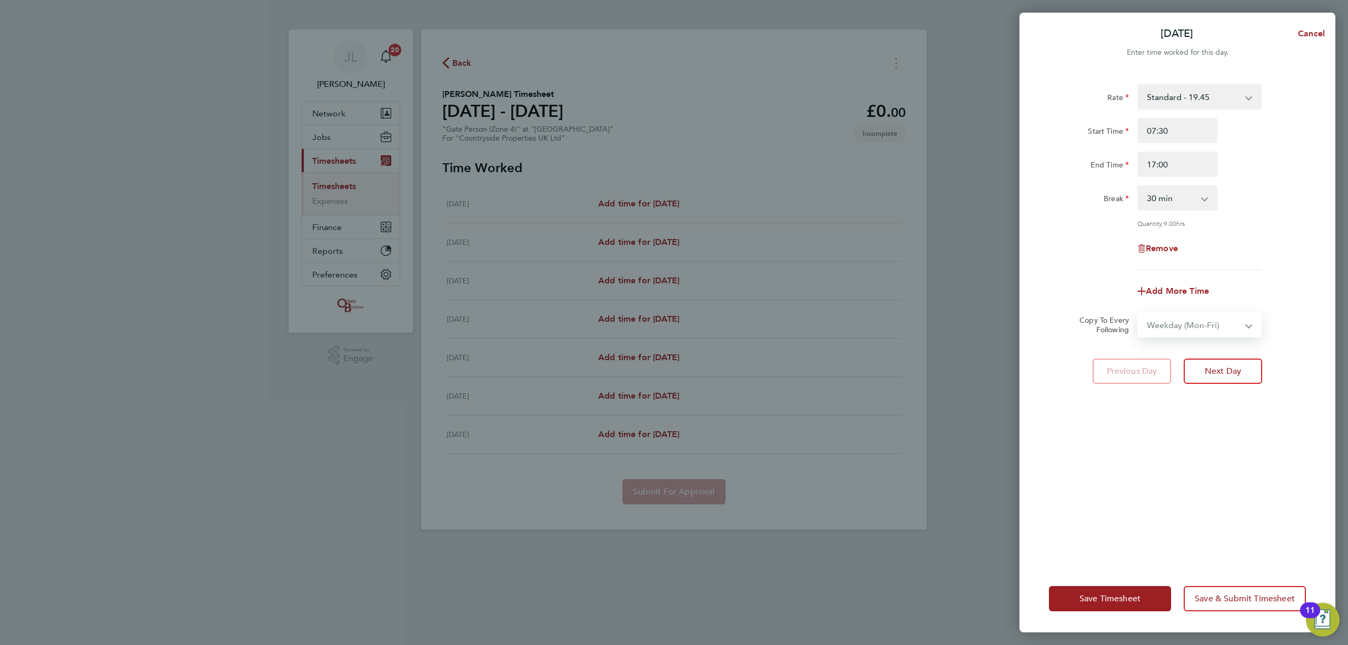
click at [1139, 313] on select "Select days Day Weekday (Mon-Fri) Weekend (Sat-Sun) Tuesday Wednesday Thursday …" at bounding box center [1194, 324] width 111 height 23
select select "2025-08-10"
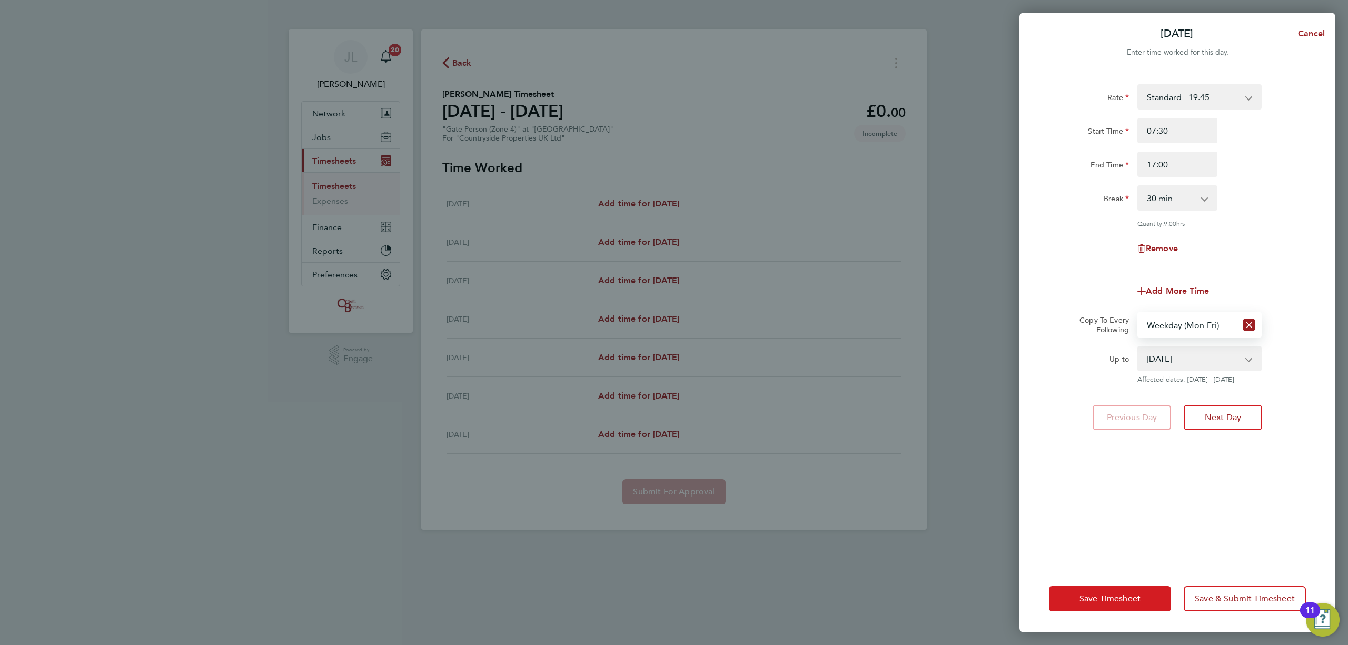
click at [1126, 595] on span "Save Timesheet" at bounding box center [1110, 599] width 61 height 11
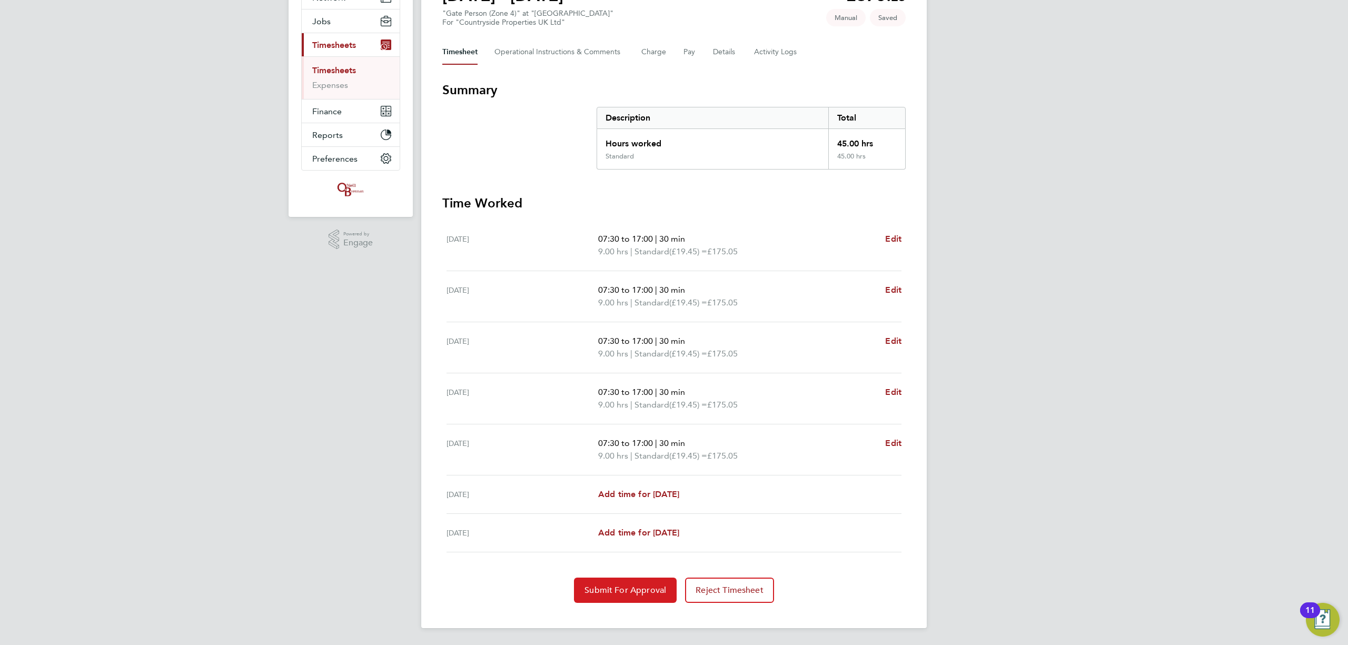
click at [635, 584] on button "Submit For Approval" at bounding box center [625, 590] width 103 height 25
